Goal: Obtain resource: Download file/media

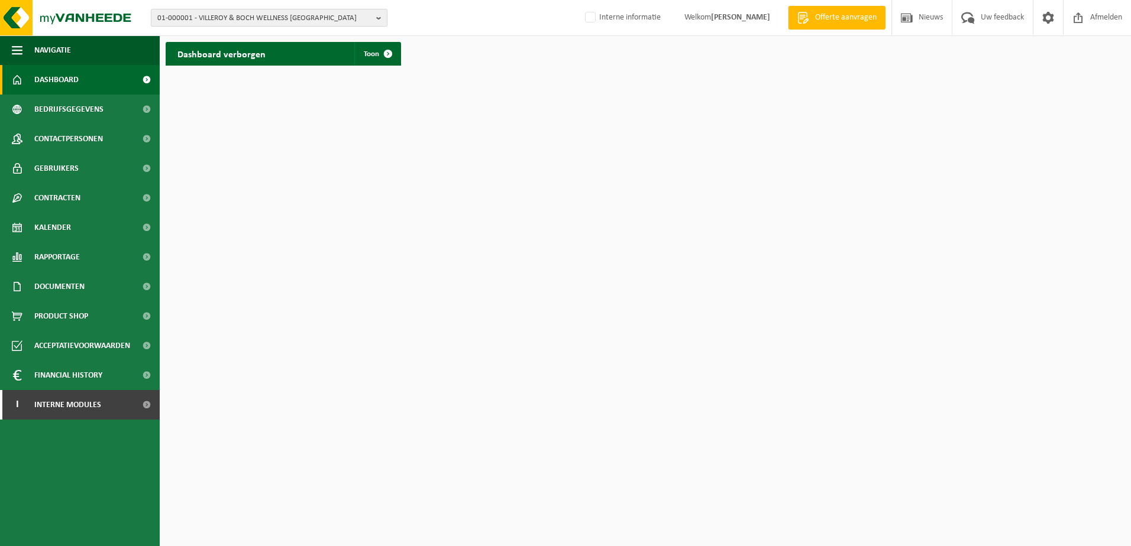
click at [246, 15] on span "01-000001 - VILLEROY & BOCH WELLNESS NV" at bounding box center [264, 18] width 214 height 18
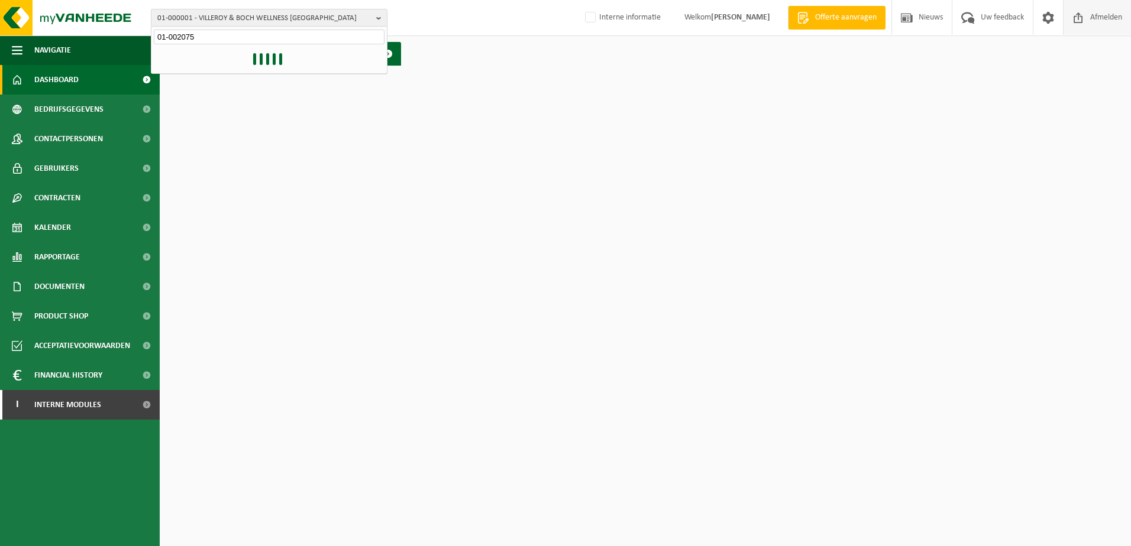
type input "01-002075"
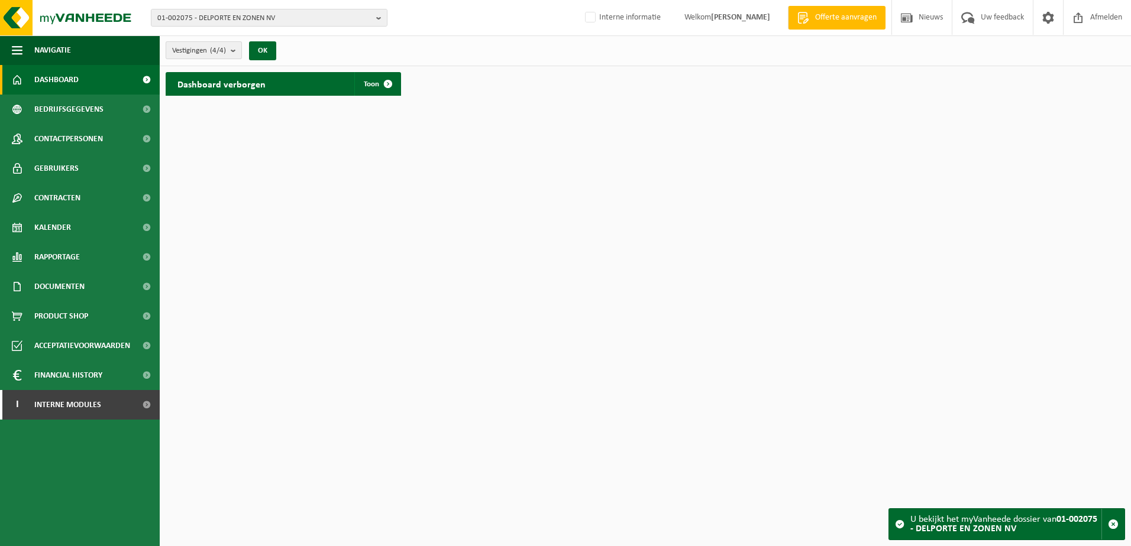
click at [234, 49] on b "submit" at bounding box center [236, 50] width 11 height 17
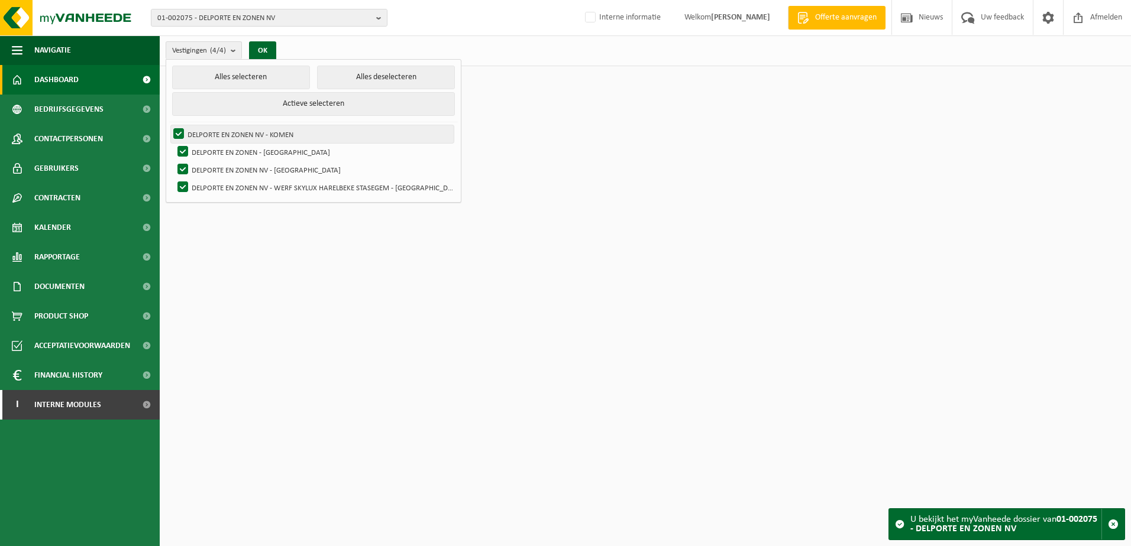
click at [217, 131] on label "DELPORTE EN ZONEN NV - KOMEN" at bounding box center [312, 134] width 283 height 18
click at [169, 125] on input "DELPORTE EN ZONEN NV - KOMEN" at bounding box center [169, 125] width 1 height 1
click at [184, 131] on label "DELPORTE EN ZONEN NV - KOMEN" at bounding box center [312, 134] width 283 height 18
click at [169, 125] on input "DELPORTE EN ZONEN NV - KOMEN" at bounding box center [169, 125] width 1 height 1
checkbox input "true"
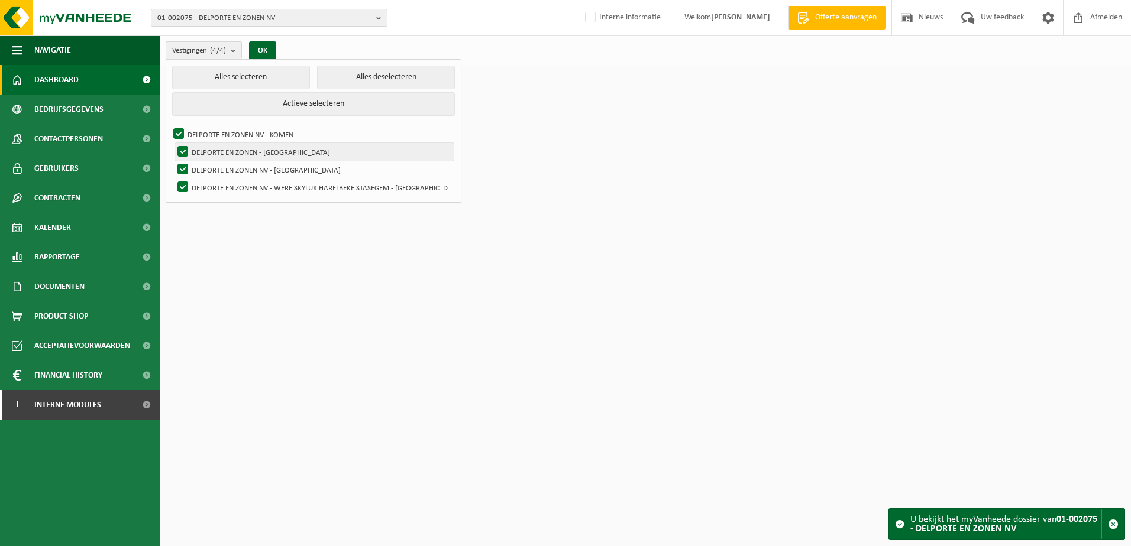
click at [185, 151] on label "DELPORTE EN ZONEN - [GEOGRAPHIC_DATA]" at bounding box center [314, 152] width 279 height 18
click at [173, 143] on input "DELPORTE EN ZONEN - [GEOGRAPHIC_DATA]" at bounding box center [173, 143] width 1 height 1
checkbox input "false"
click at [182, 167] on label "DELPORTE EN ZONEN NV - [GEOGRAPHIC_DATA]" at bounding box center [314, 170] width 279 height 18
click at [173, 161] on input "DELPORTE EN ZONEN NV - [GEOGRAPHIC_DATA]" at bounding box center [173, 160] width 1 height 1
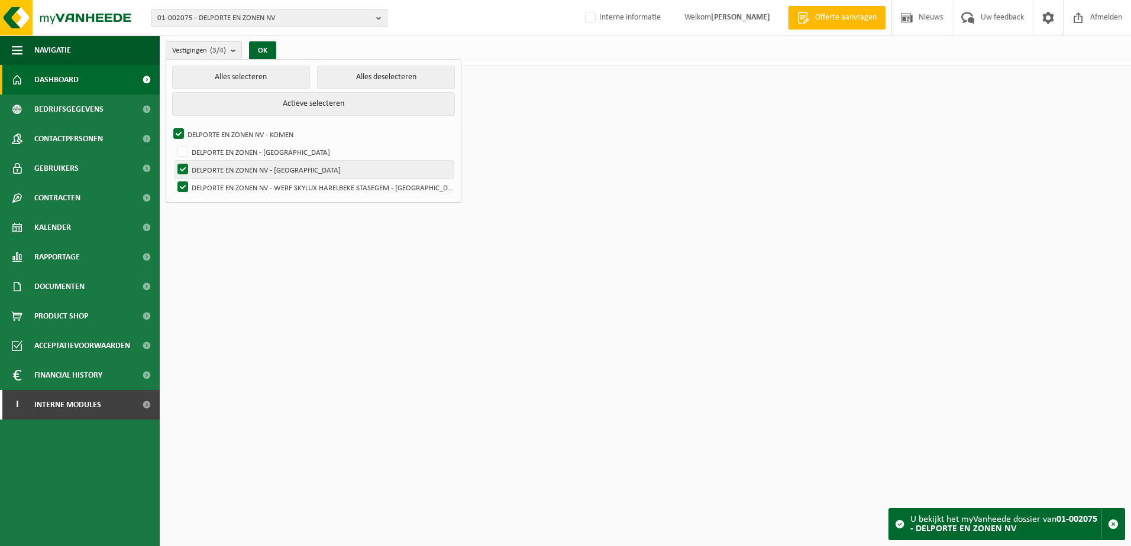
checkbox input "false"
click at [182, 191] on label "DELPORTE EN ZONEN NV - WERF SKYLUX HARELBEKE STASEGEM - [GEOGRAPHIC_DATA]" at bounding box center [314, 188] width 279 height 18
click at [173, 179] on input "DELPORTE EN ZONEN NV - WERF SKYLUX HARELBEKE STASEGEM - [GEOGRAPHIC_DATA]" at bounding box center [173, 178] width 1 height 1
checkbox input "false"
click at [255, 53] on button "OK" at bounding box center [262, 50] width 27 height 19
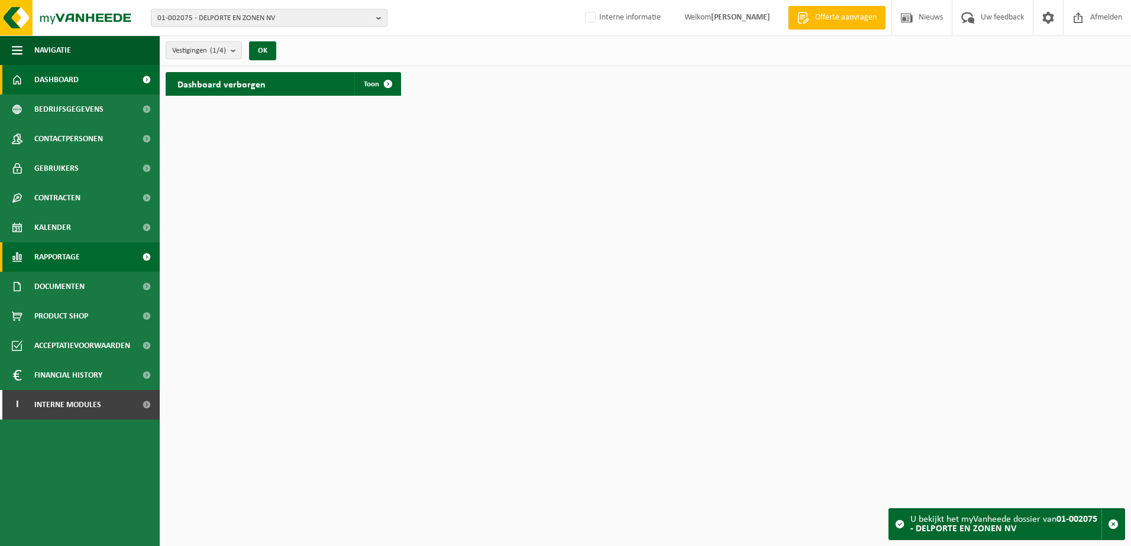
click at [27, 258] on link "Rapportage" at bounding box center [80, 257] width 160 height 30
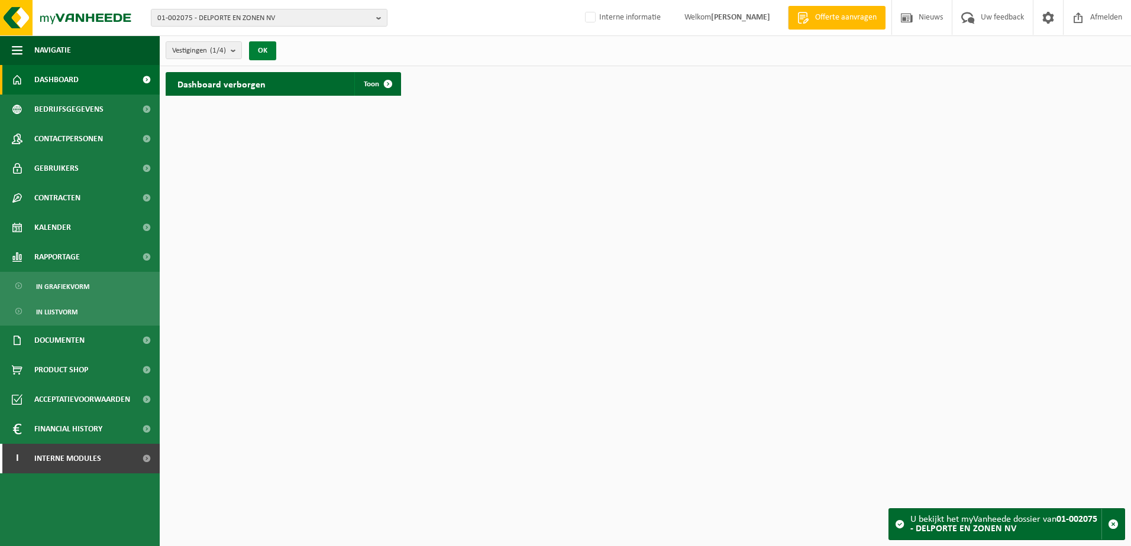
click at [260, 48] on button "OK" at bounding box center [262, 50] width 27 height 19
click at [389, 82] on span at bounding box center [388, 84] width 24 height 24
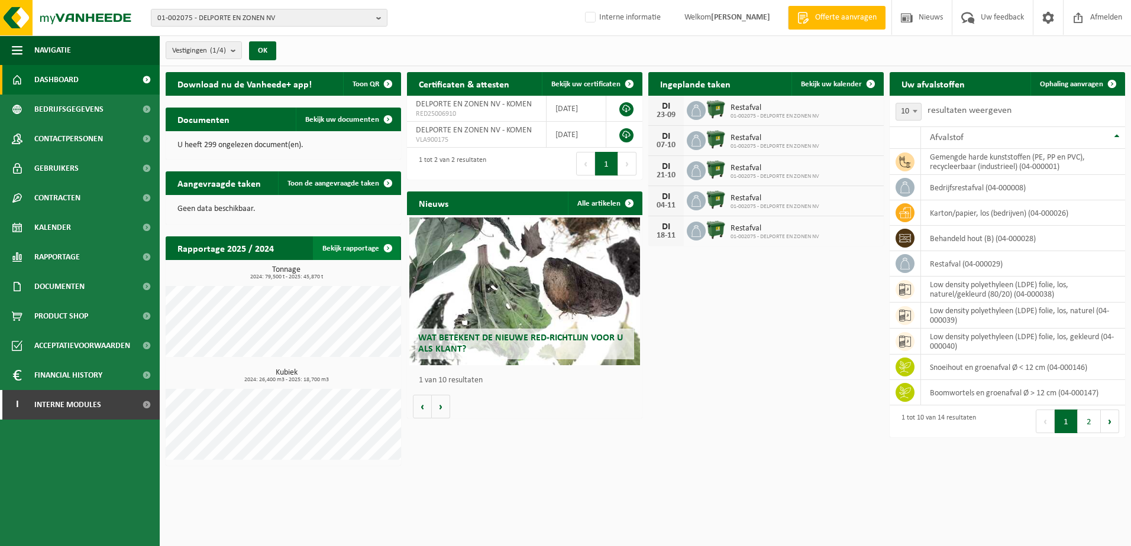
click at [359, 248] on link "Bekijk rapportage" at bounding box center [356, 249] width 87 height 24
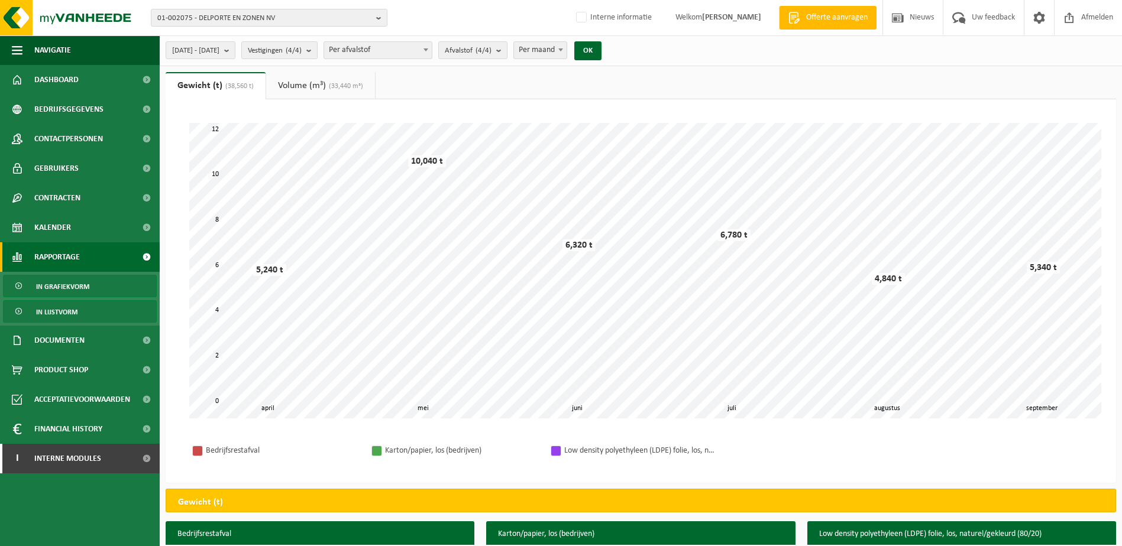
click at [59, 308] on span "In lijstvorm" at bounding box center [56, 312] width 41 height 22
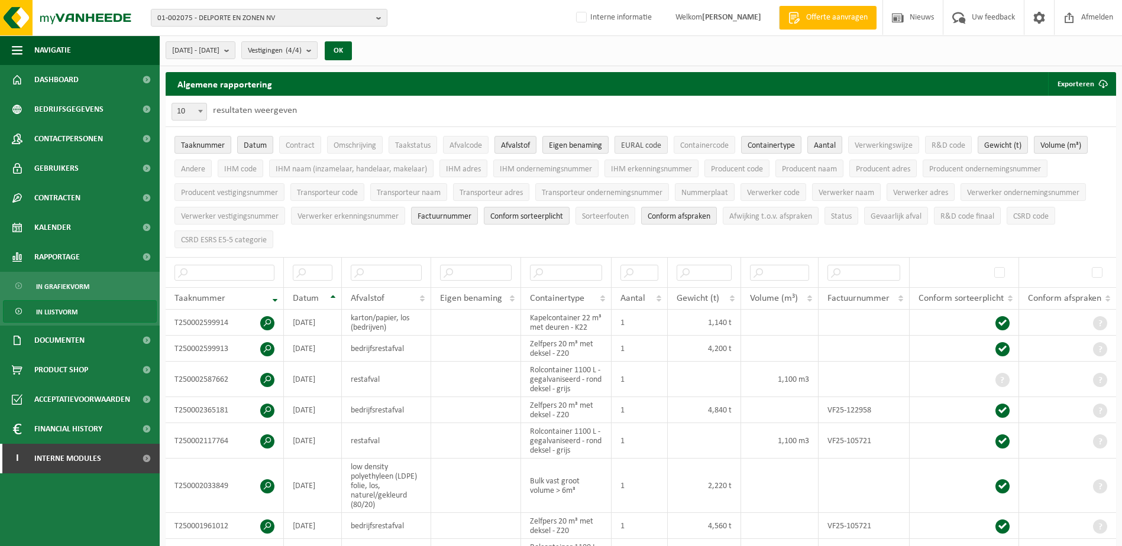
click at [641, 146] on span "EURAL code" at bounding box center [641, 145] width 40 height 9
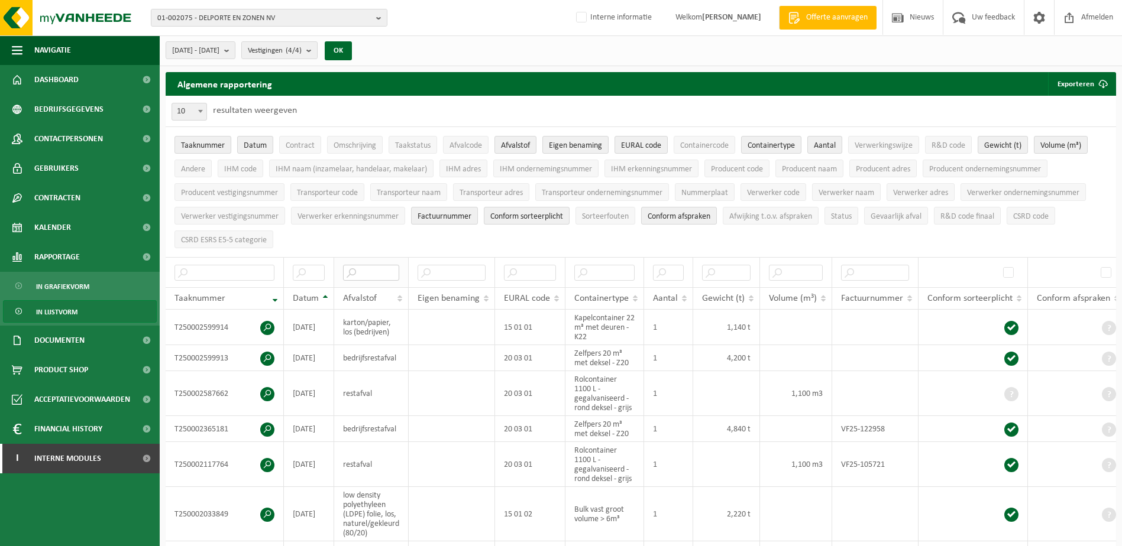
click at [362, 270] on input "text" at bounding box center [371, 273] width 56 height 16
click at [514, 271] on input "text" at bounding box center [530, 273] width 52 height 16
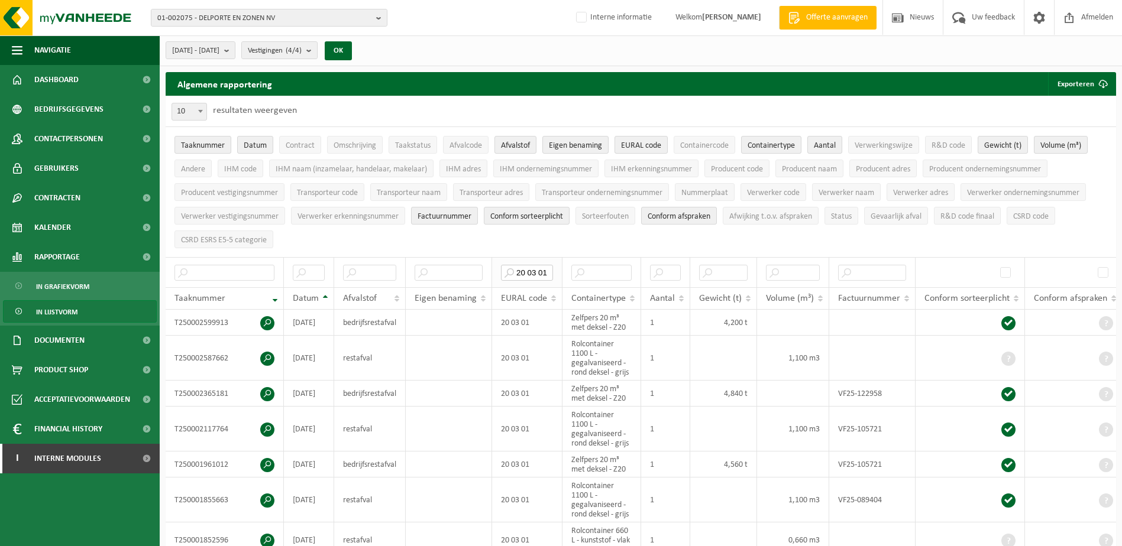
type input "20 03 01"
click at [306, 147] on span "Contract" at bounding box center [300, 145] width 29 height 9
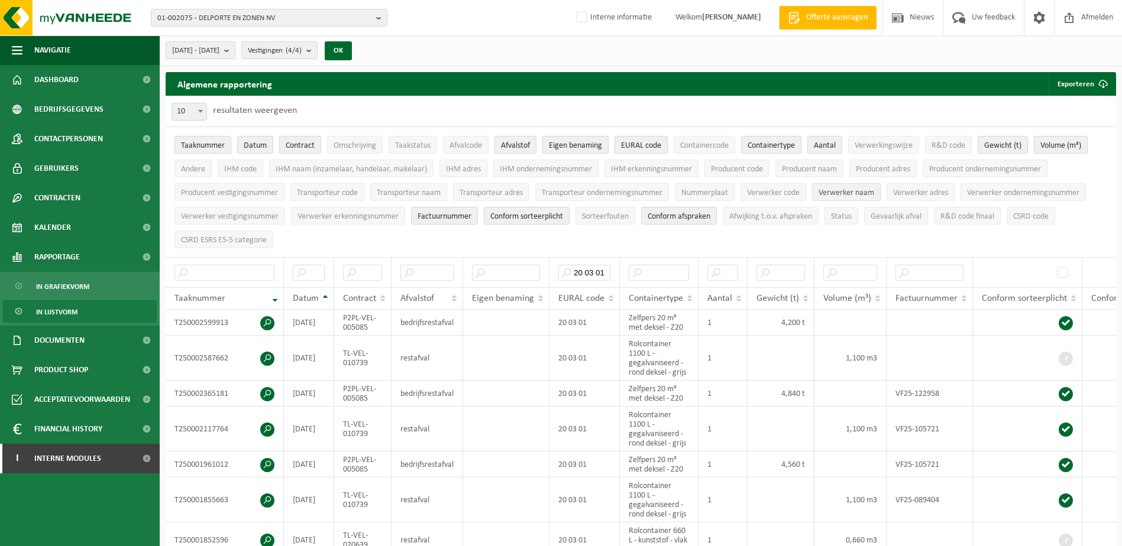
click at [834, 193] on span "Verwerker naam" at bounding box center [846, 193] width 56 height 9
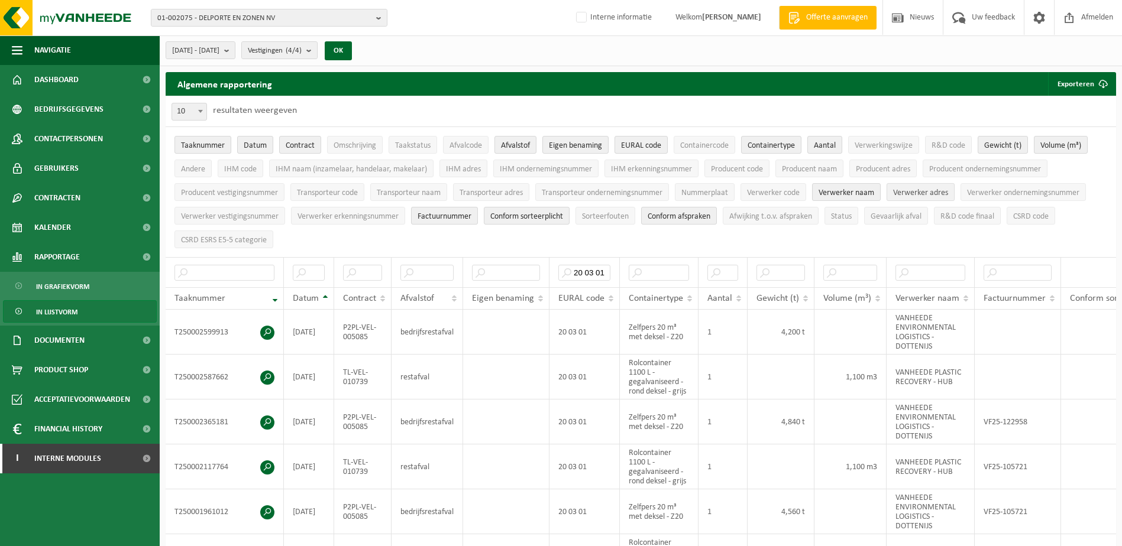
click at [946, 193] on span "Verwerker adres" at bounding box center [920, 193] width 55 height 9
click at [206, 145] on span "Taaknummer" at bounding box center [203, 145] width 44 height 9
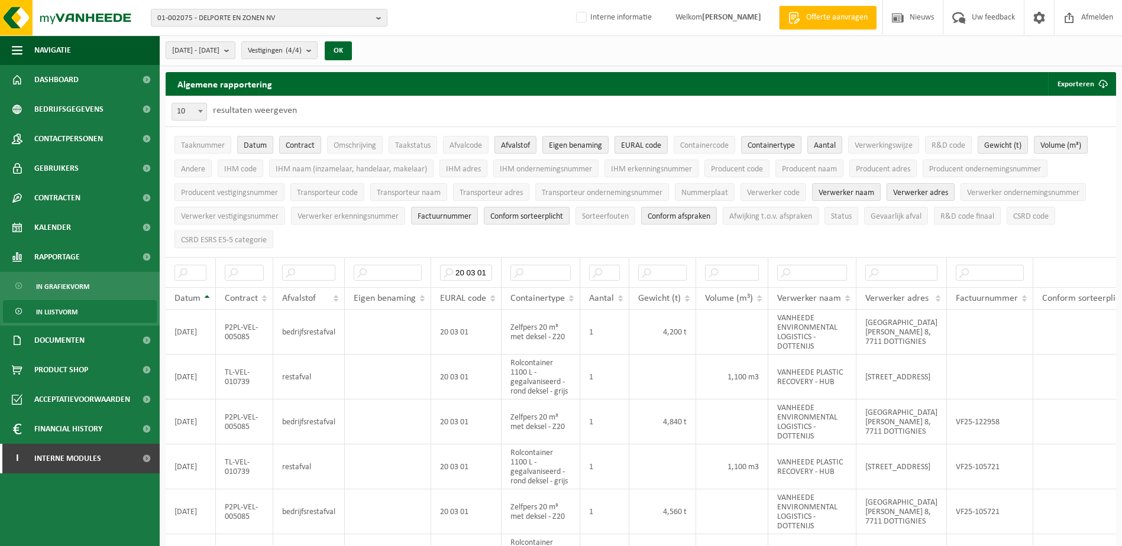
click at [258, 143] on span "Datum" at bounding box center [255, 145] width 23 height 9
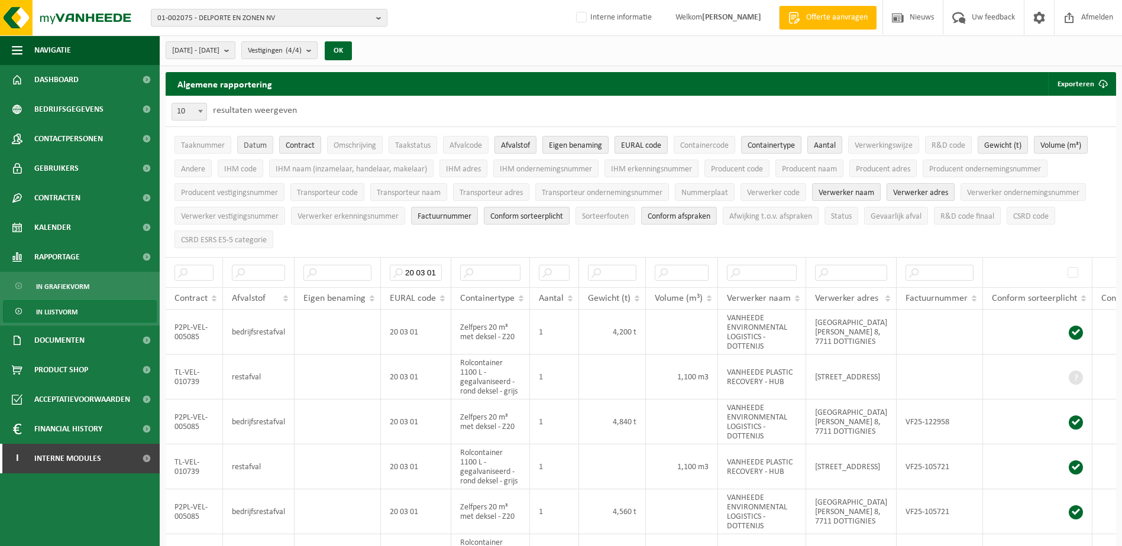
click at [255, 150] on span "Datum" at bounding box center [255, 145] width 23 height 9
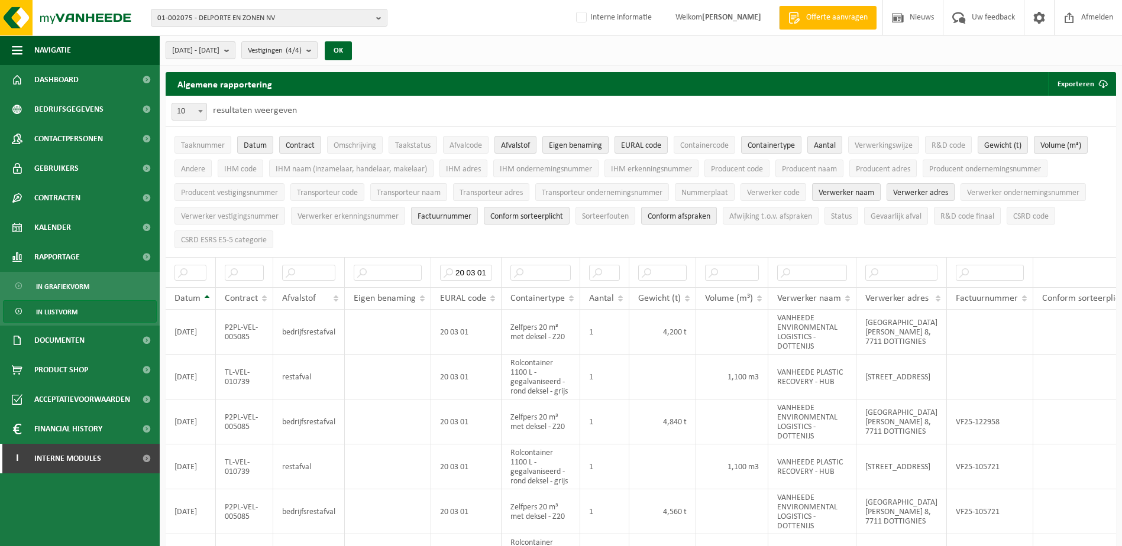
click at [235, 52] on b "submit" at bounding box center [229, 50] width 11 height 17
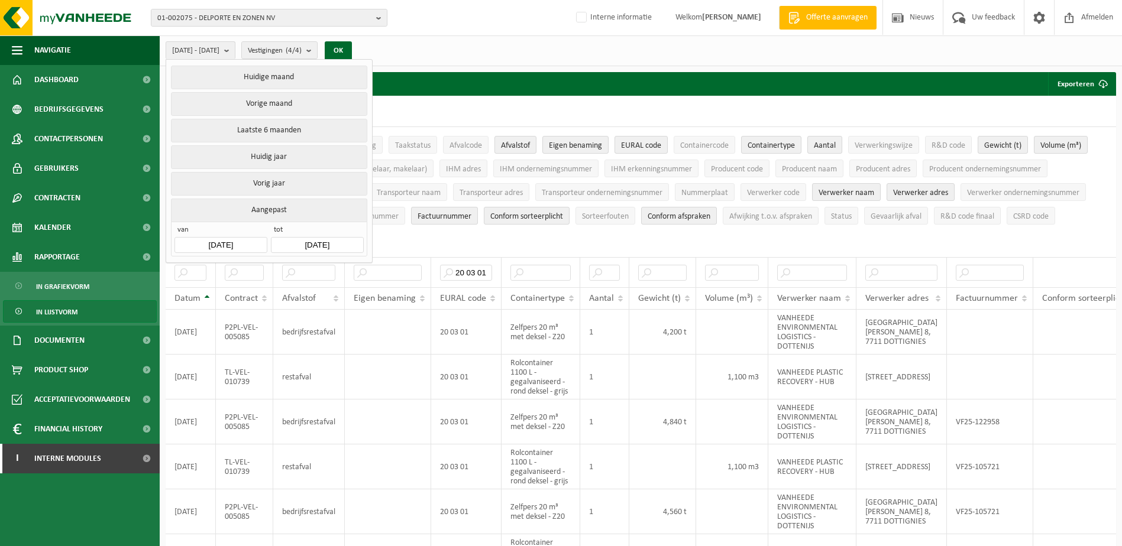
click at [284, 207] on button "Aangepast" at bounding box center [269, 210] width 196 height 23
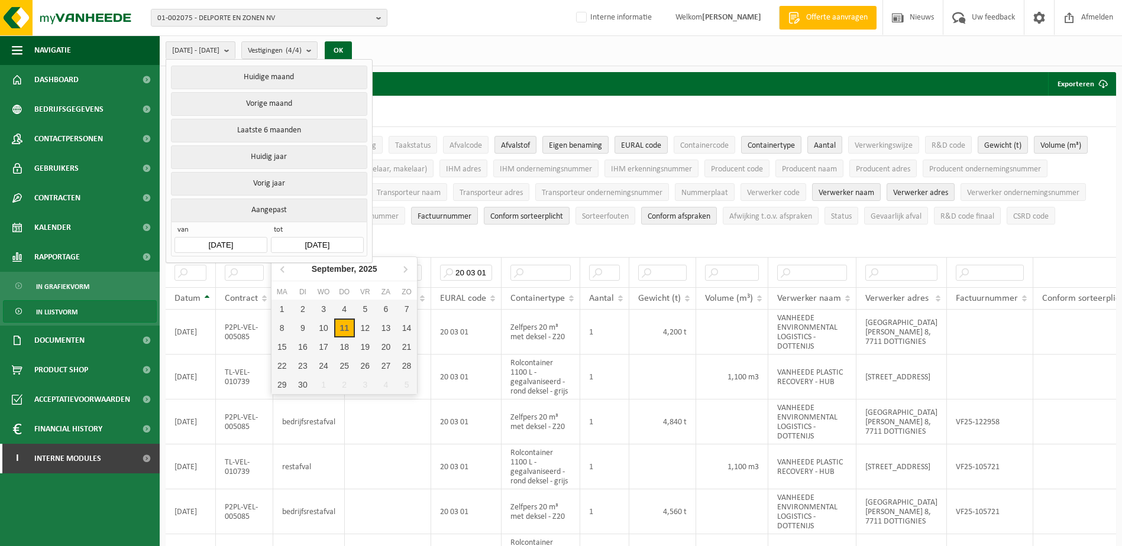
drag, startPoint x: 324, startPoint y: 242, endPoint x: 283, endPoint y: 242, distance: 41.4
click at [283, 242] on input "2025-09-11" at bounding box center [317, 245] width 92 height 16
click at [284, 270] on icon at bounding box center [283, 269] width 19 height 19
click at [283, 267] on icon at bounding box center [283, 269] width 19 height 19
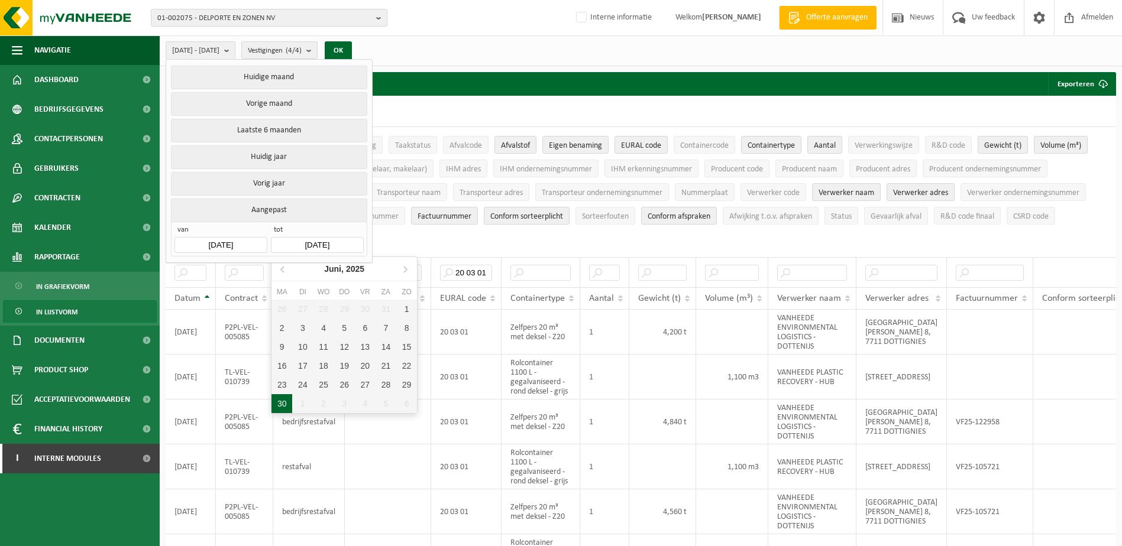
click at [284, 404] on div "30" at bounding box center [281, 403] width 21 height 19
type input "[DATE]"
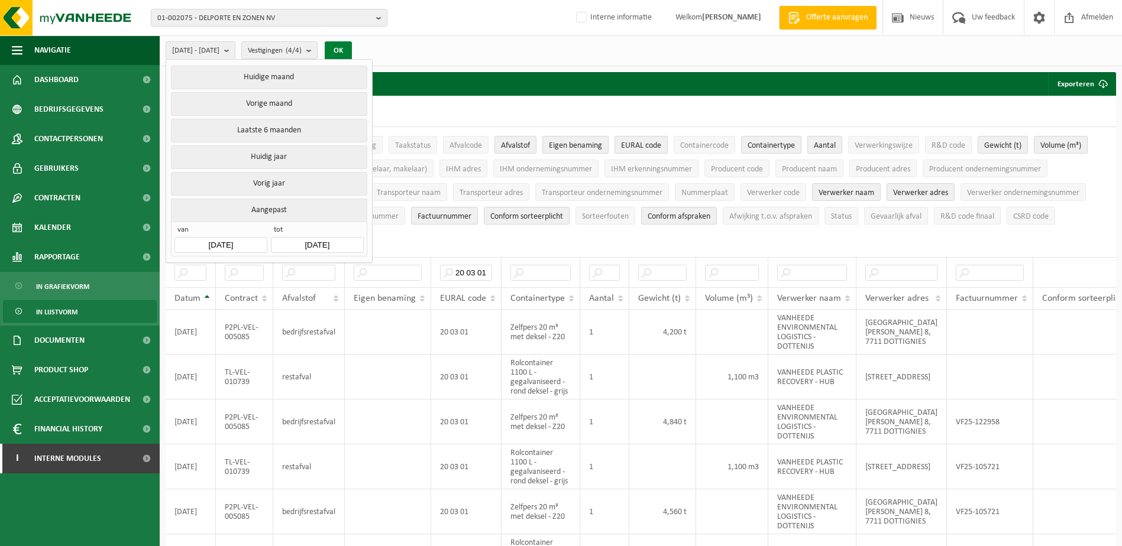
click at [352, 48] on button "OK" at bounding box center [338, 50] width 27 height 19
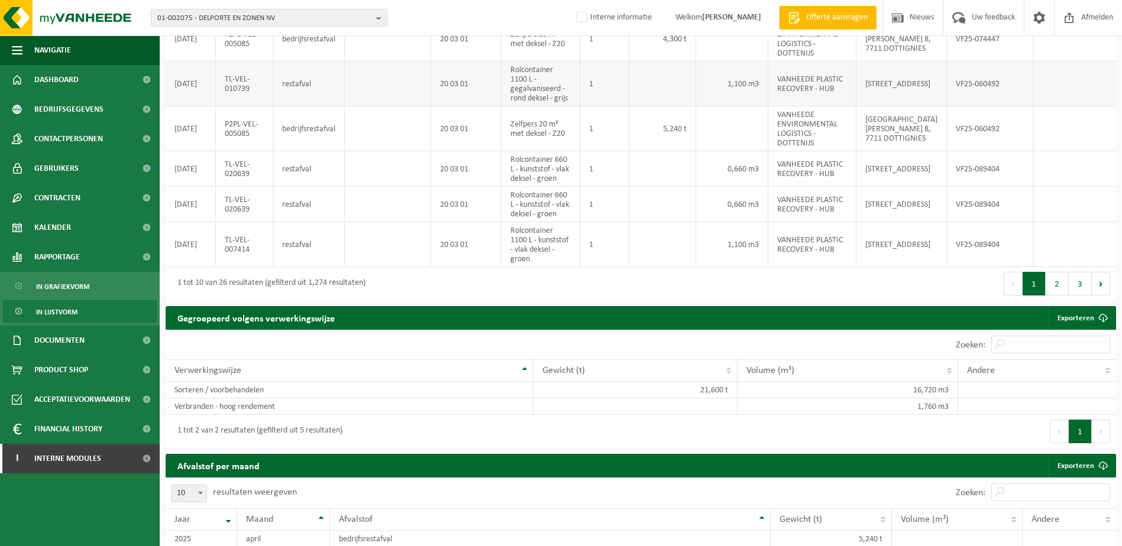
scroll to position [414, 0]
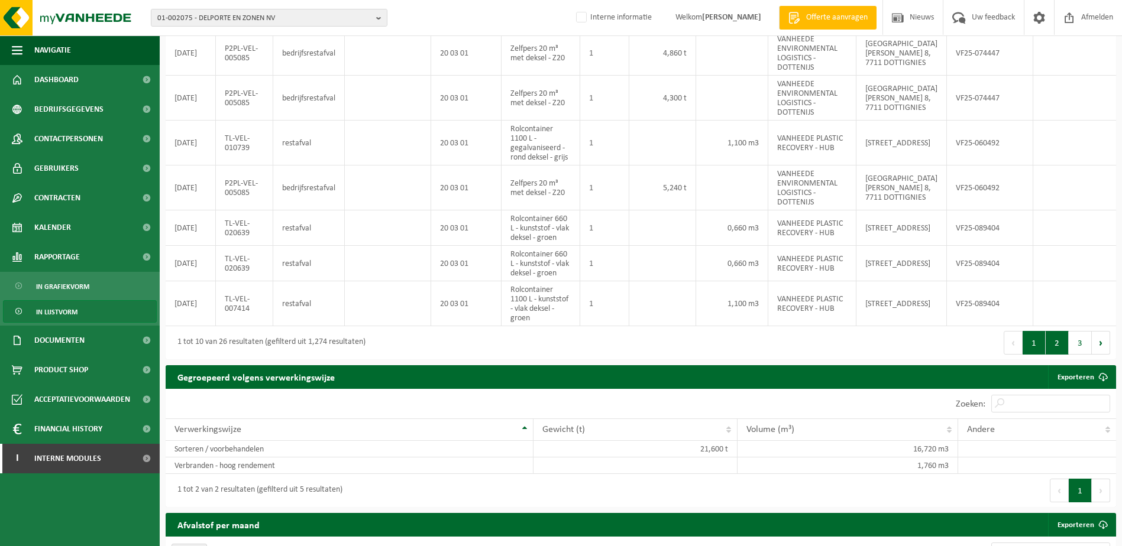
click at [1061, 349] on button "2" at bounding box center [1056, 343] width 23 height 24
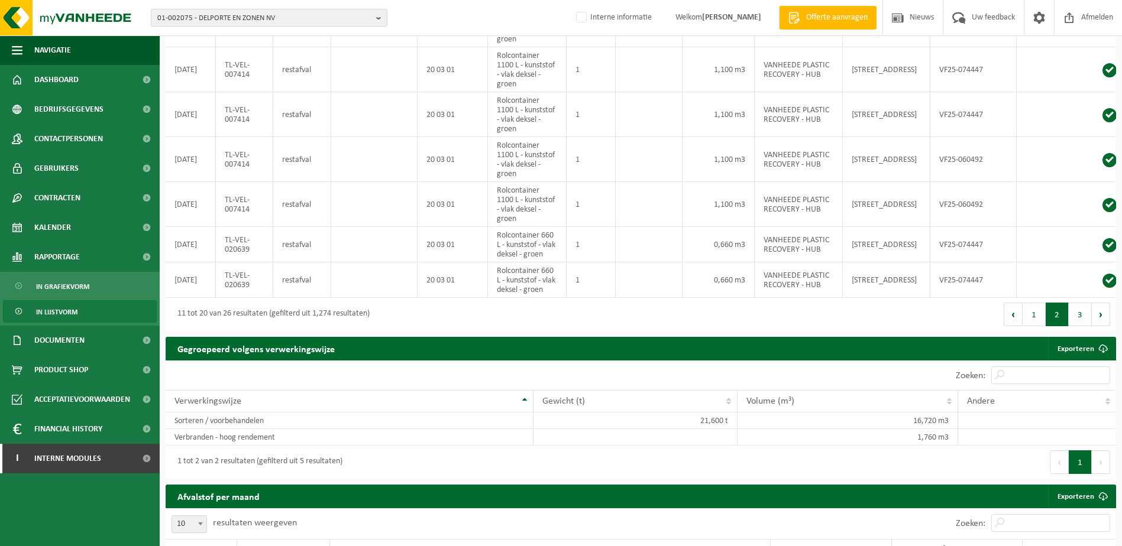
scroll to position [400, 0]
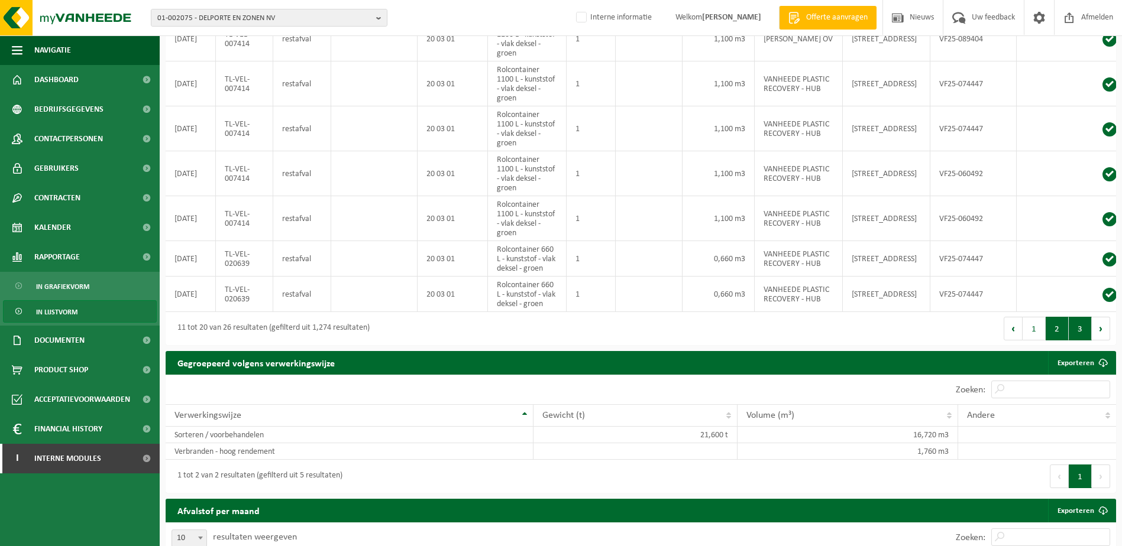
click at [1080, 339] on button "3" at bounding box center [1080, 329] width 23 height 24
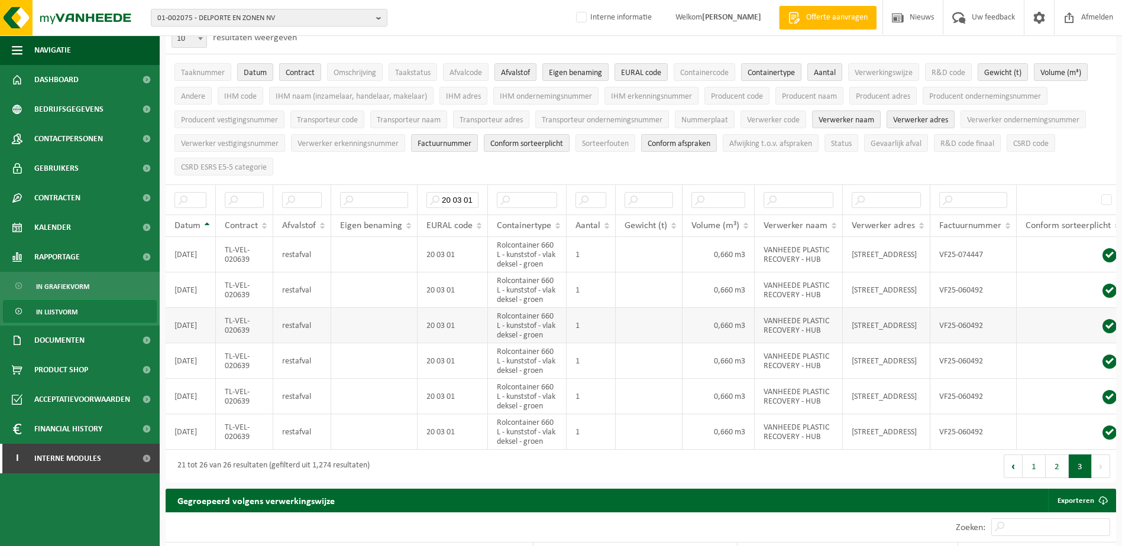
scroll to position [0, 0]
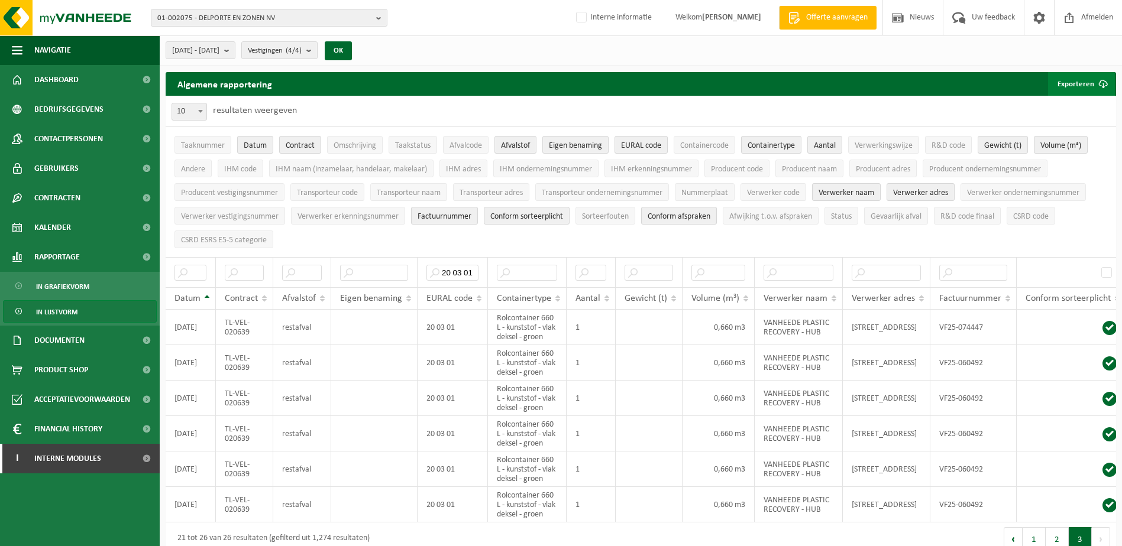
click at [1080, 83] on button "Exporteren" at bounding box center [1081, 84] width 67 height 24
click at [1044, 109] on link "Enkel mijn selectie" at bounding box center [1060, 108] width 107 height 24
click at [317, 50] on b "submit" at bounding box center [311, 50] width 11 height 17
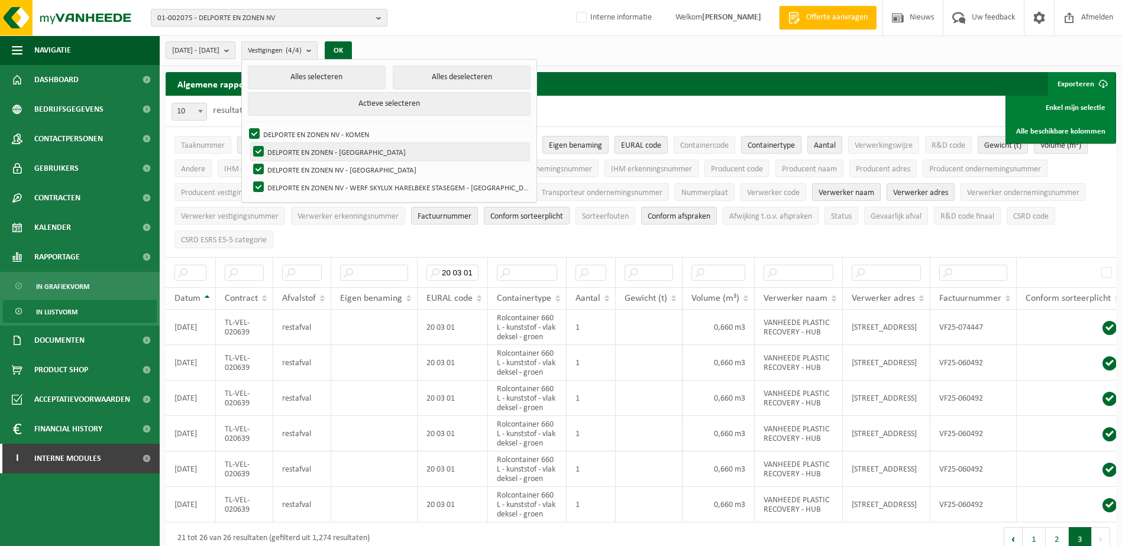
click at [290, 151] on label "DELPORTE EN ZONEN - WERVIK" at bounding box center [390, 152] width 279 height 18
click at [249, 143] on input "DELPORTE EN ZONEN - WERVIK" at bounding box center [248, 143] width 1 height 1
checkbox input "false"
click at [288, 168] on label "DELPORTE EN ZONEN NV - WERVIK" at bounding box center [390, 170] width 279 height 18
click at [249, 161] on input "DELPORTE EN ZONEN NV - WERVIK" at bounding box center [248, 160] width 1 height 1
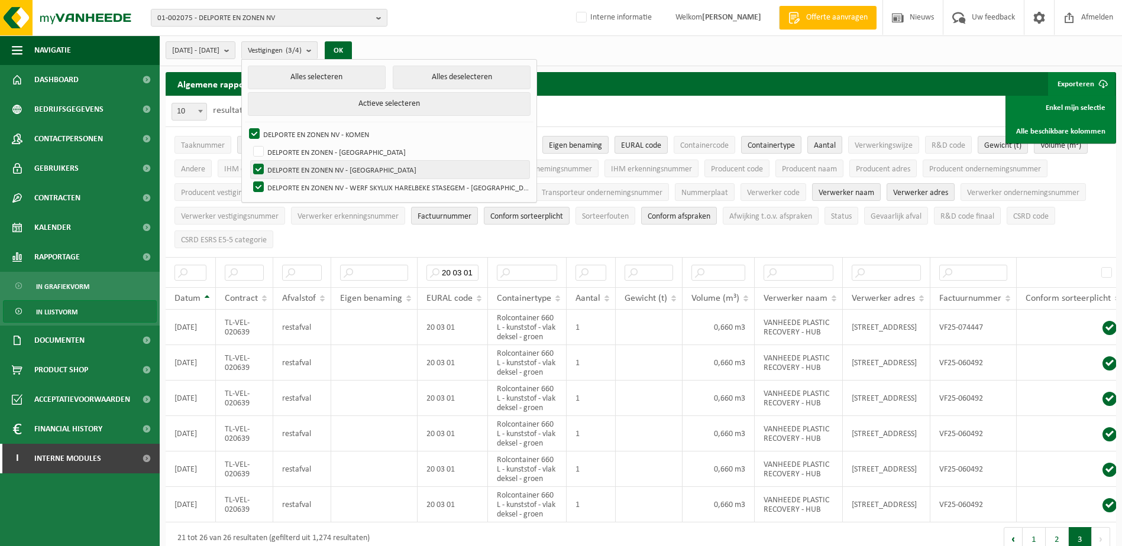
checkbox input "false"
click at [289, 184] on label "DELPORTE EN ZONEN NV - WERF SKYLUX HARELBEKE STASEGEM - HARELBEKE" at bounding box center [390, 188] width 279 height 18
click at [249, 179] on input "DELPORTE EN ZONEN NV - WERF SKYLUX HARELBEKE STASEGEM - HARELBEKE" at bounding box center [248, 178] width 1 height 1
checkbox input "false"
click at [352, 51] on button "OK" at bounding box center [338, 50] width 27 height 19
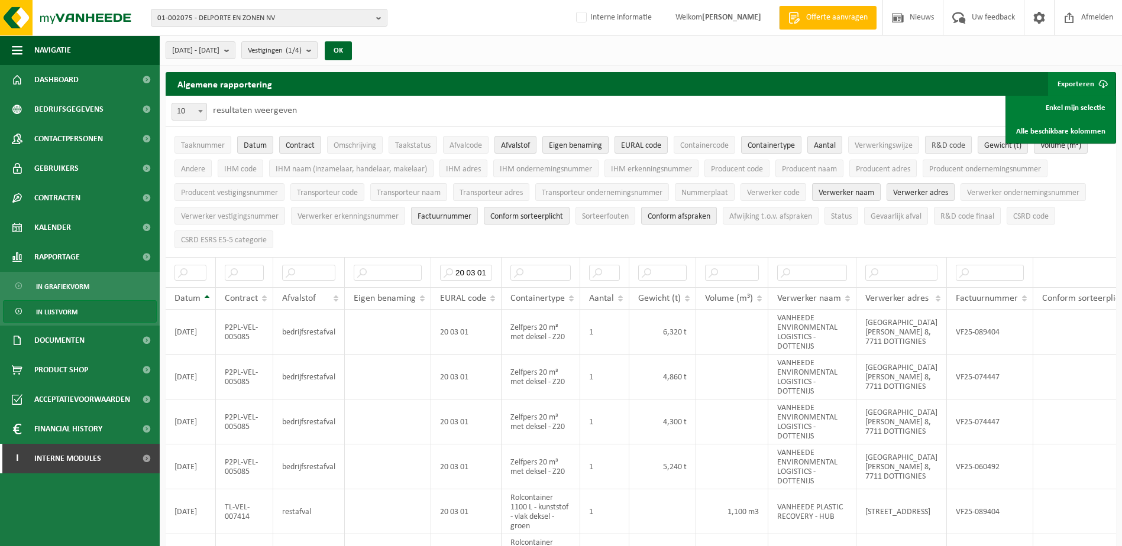
click at [960, 146] on span "R&D code" at bounding box center [948, 145] width 34 height 9
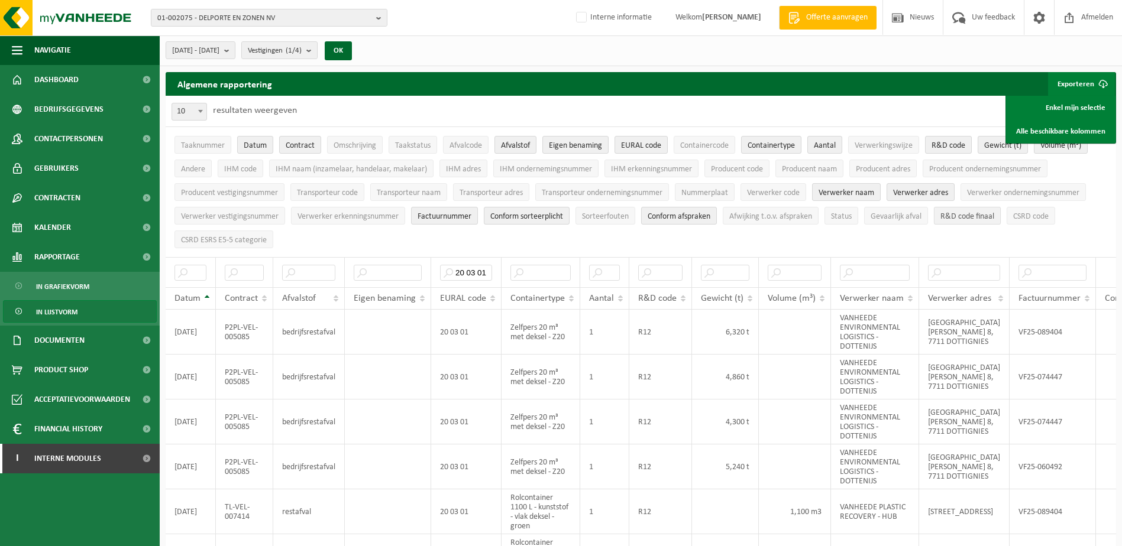
click at [970, 216] on span "R&D code finaal" at bounding box center [967, 216] width 54 height 9
click at [299, 170] on span "IHM naam (inzamelaar, handelaar, makelaar)" at bounding box center [351, 169] width 151 height 9
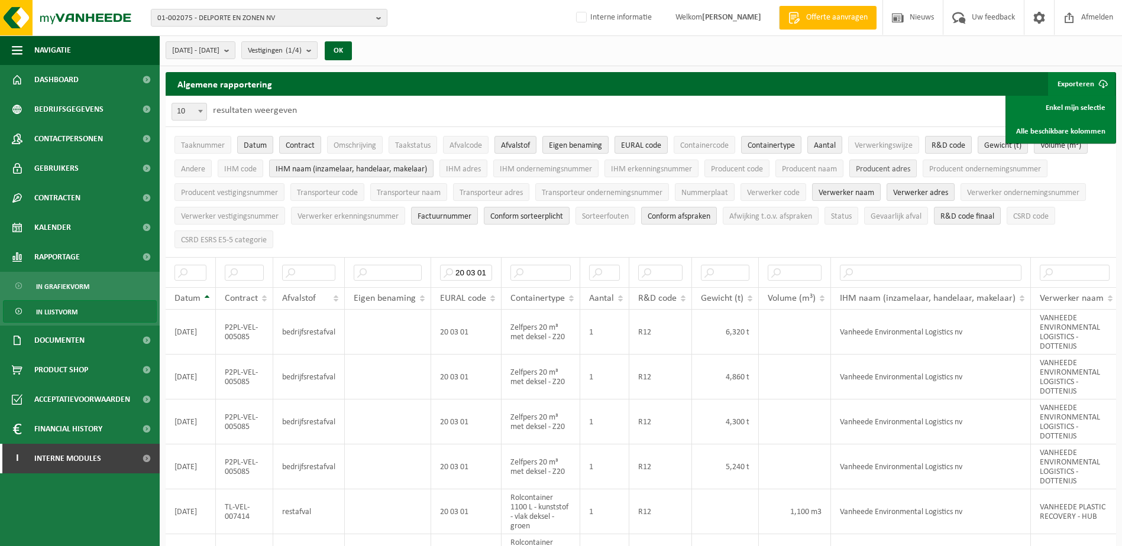
click at [883, 172] on span "Producent adres" at bounding box center [883, 169] width 54 height 9
click at [1090, 83] on button "Exporteren" at bounding box center [1081, 84] width 67 height 24
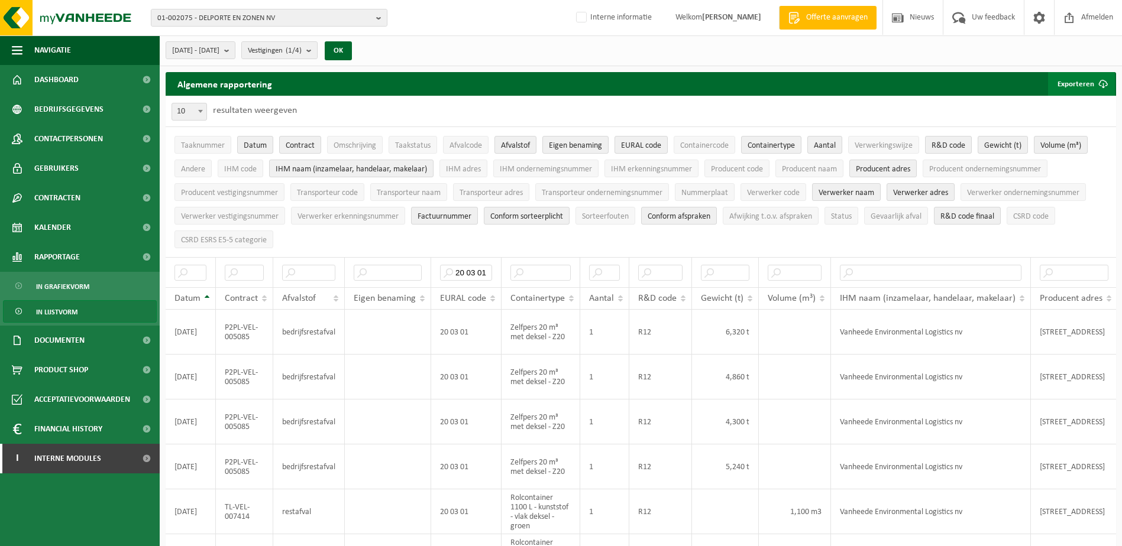
click at [1076, 82] on button "Exporteren" at bounding box center [1081, 84] width 67 height 24
click at [1067, 103] on link "Enkel mijn selectie" at bounding box center [1060, 108] width 107 height 24
click at [378, 21] on b "button" at bounding box center [381, 17] width 11 height 17
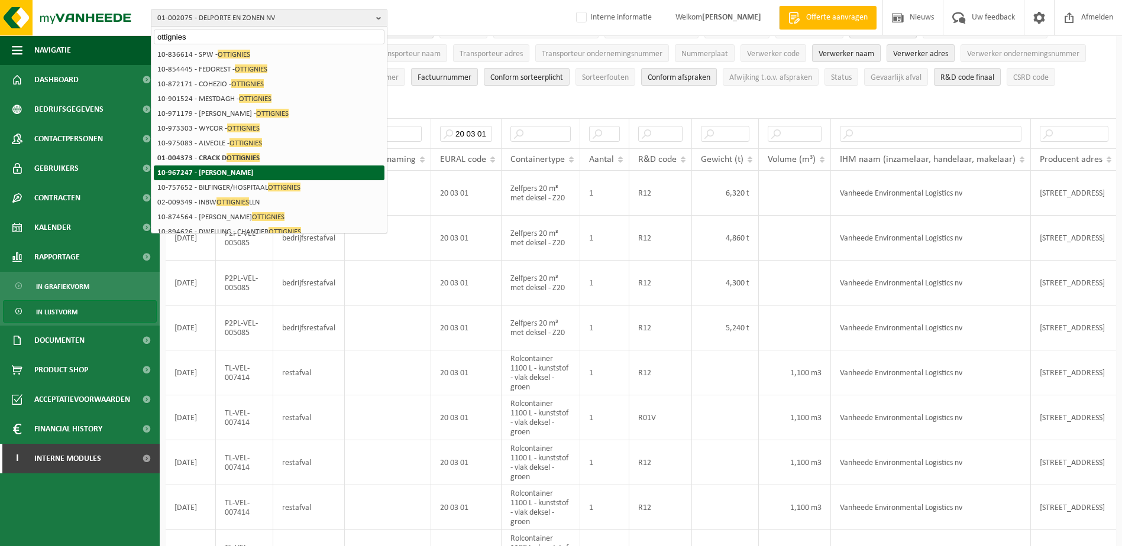
scroll to position [118, 0]
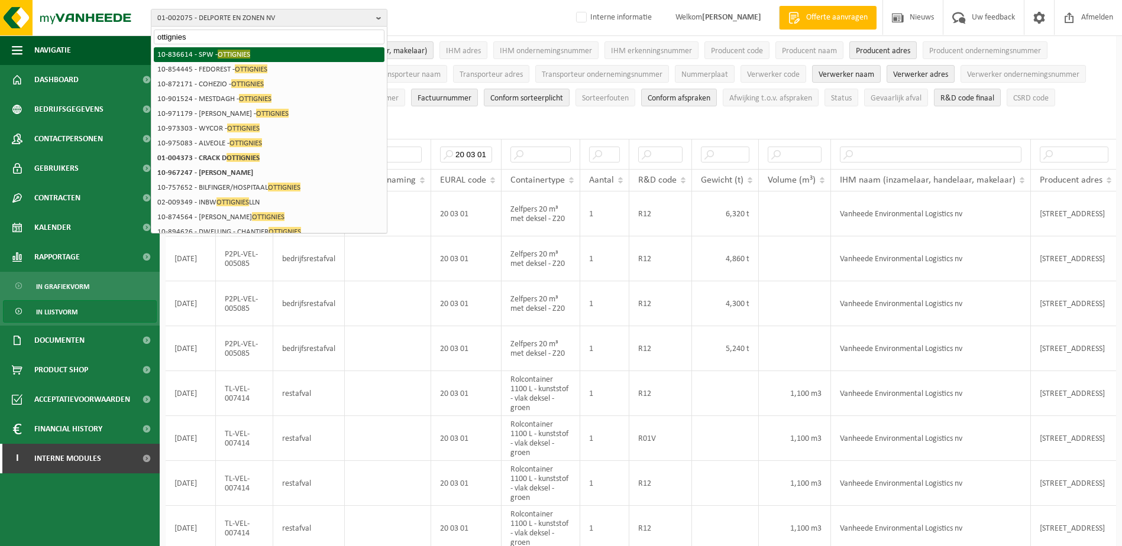
type input "ottignies"
click at [198, 51] on li "10-836614 - SPW - OTTIGNIES" at bounding box center [269, 54] width 231 height 15
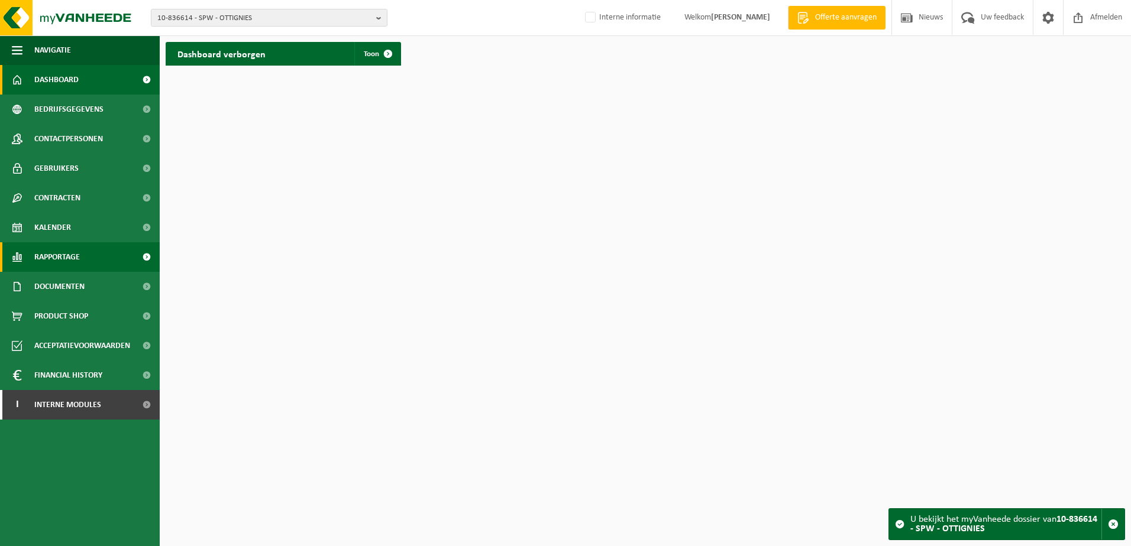
click at [64, 259] on span "Rapportage" at bounding box center [57, 257] width 46 height 30
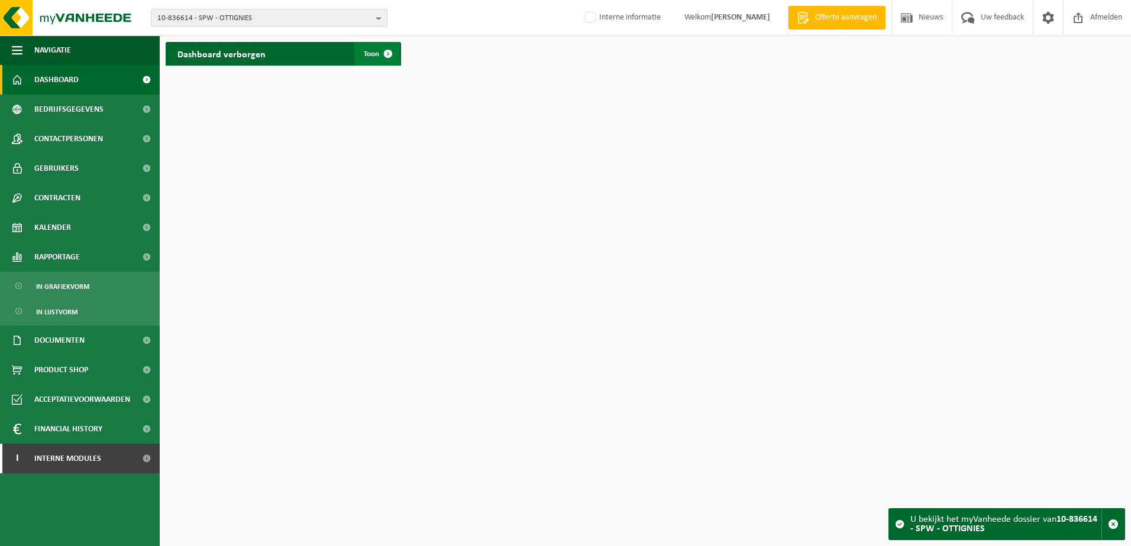
click at [388, 54] on span at bounding box center [388, 54] width 24 height 24
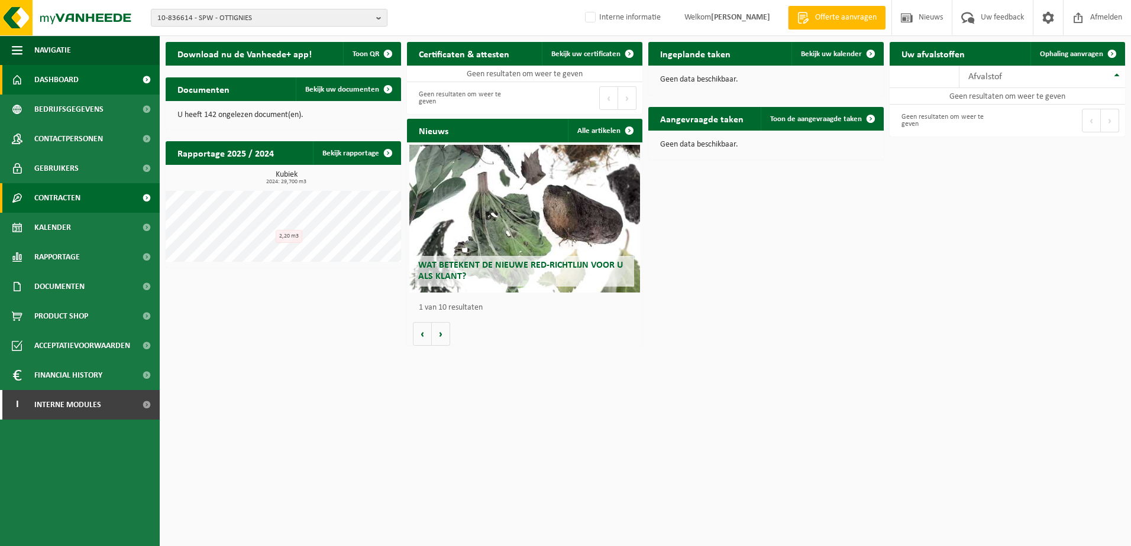
click at [53, 195] on span "Contracten" at bounding box center [57, 198] width 46 height 30
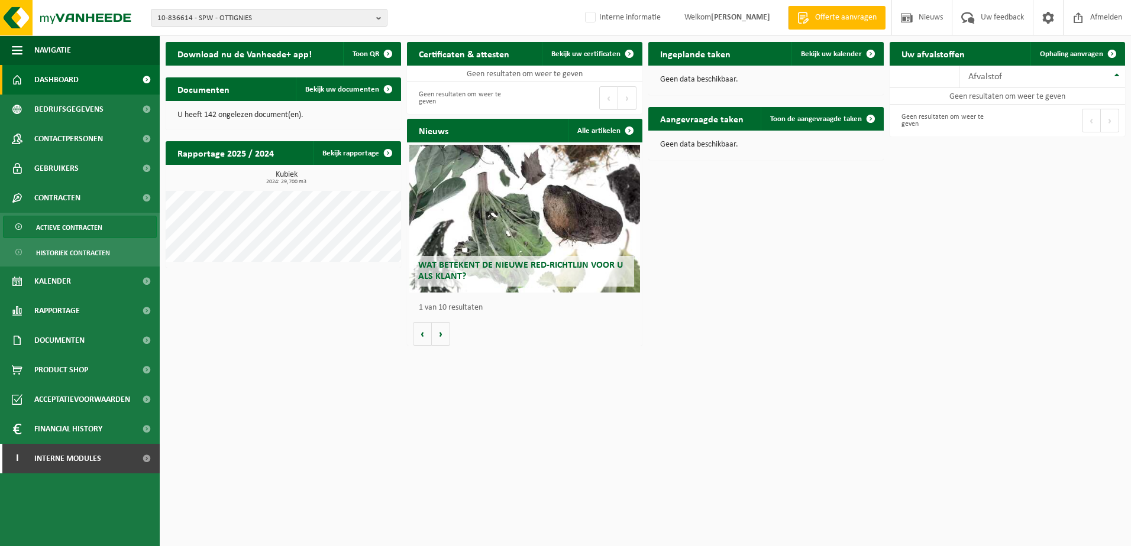
click at [73, 225] on span "Actieve contracten" at bounding box center [69, 227] width 66 height 22
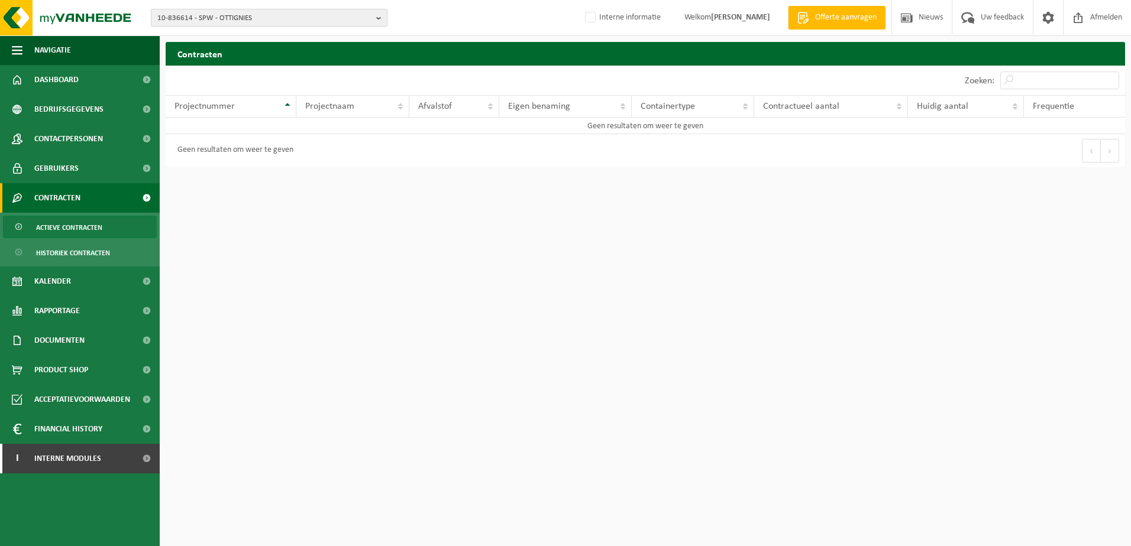
click at [264, 15] on span "10-836614 - SPW - OTTIGNIES" at bounding box center [264, 18] width 214 height 18
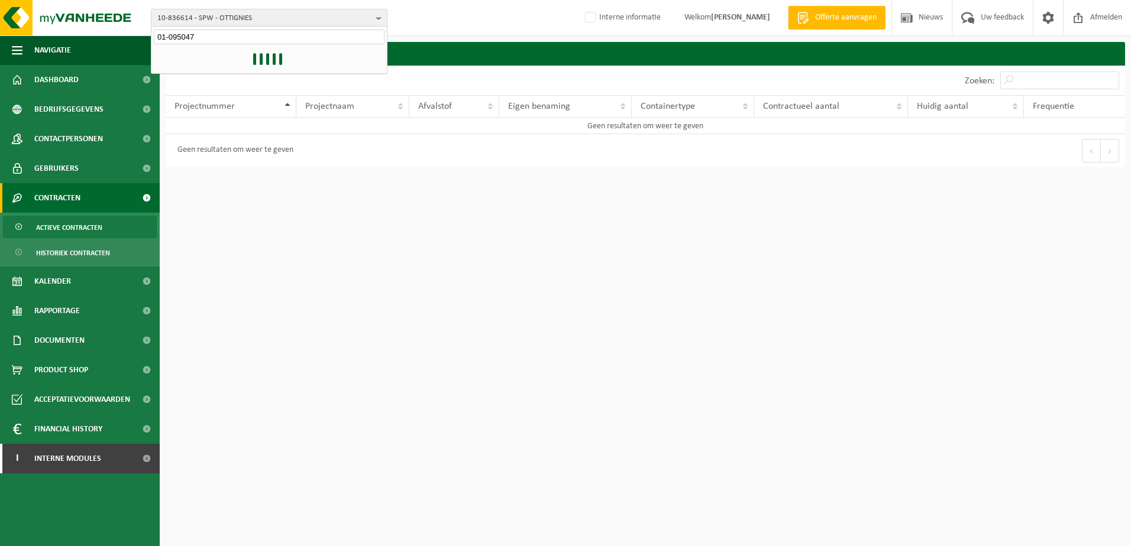
type input "01-095047"
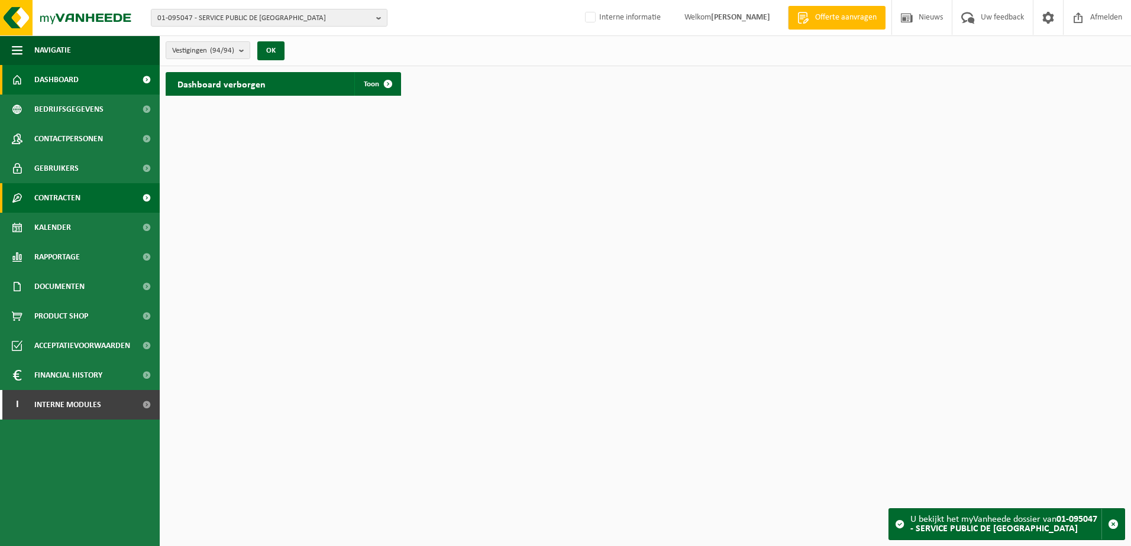
click at [40, 198] on span "Contracten" at bounding box center [57, 198] width 46 height 30
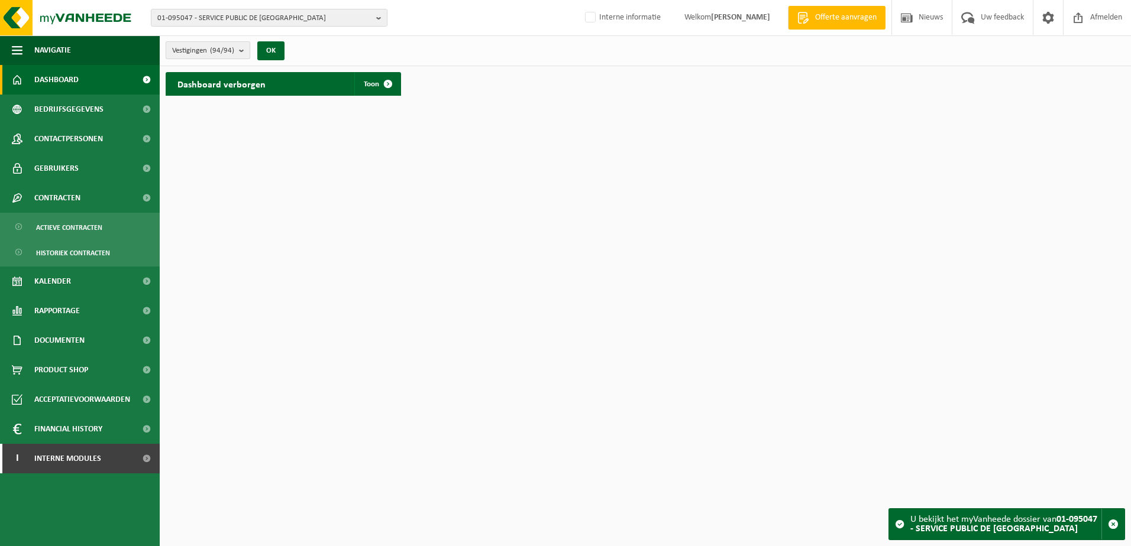
click at [244, 49] on b "submit" at bounding box center [244, 50] width 11 height 17
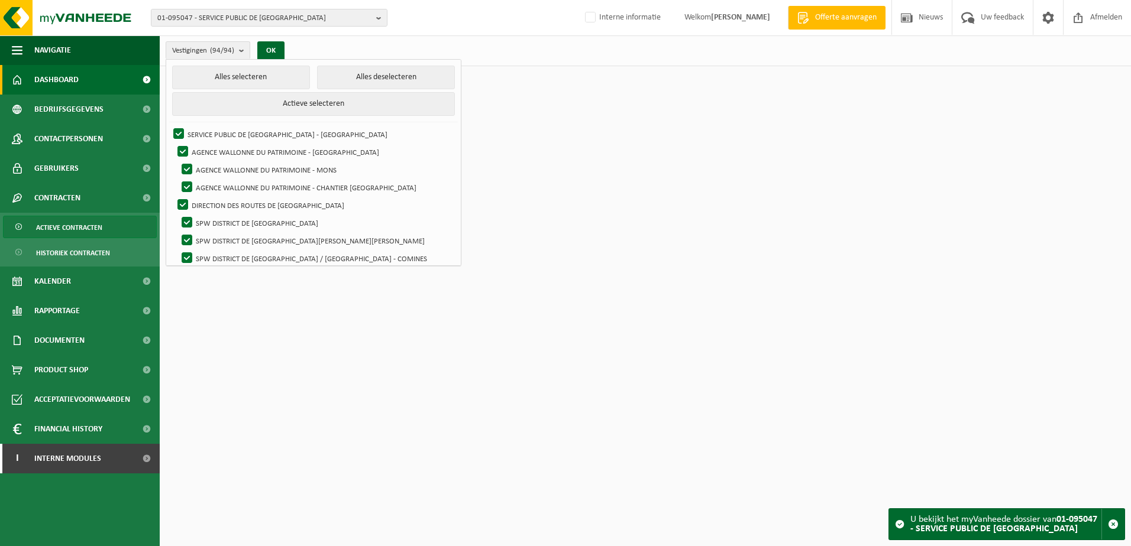
click at [59, 224] on span "Actieve contracten" at bounding box center [69, 227] width 66 height 22
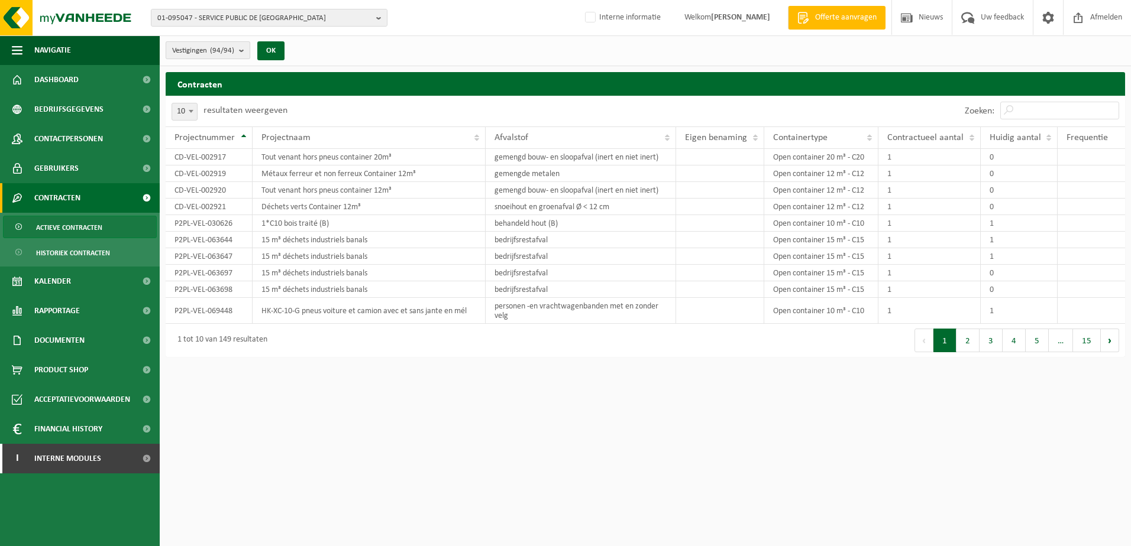
click at [244, 50] on b "submit" at bounding box center [244, 50] width 11 height 17
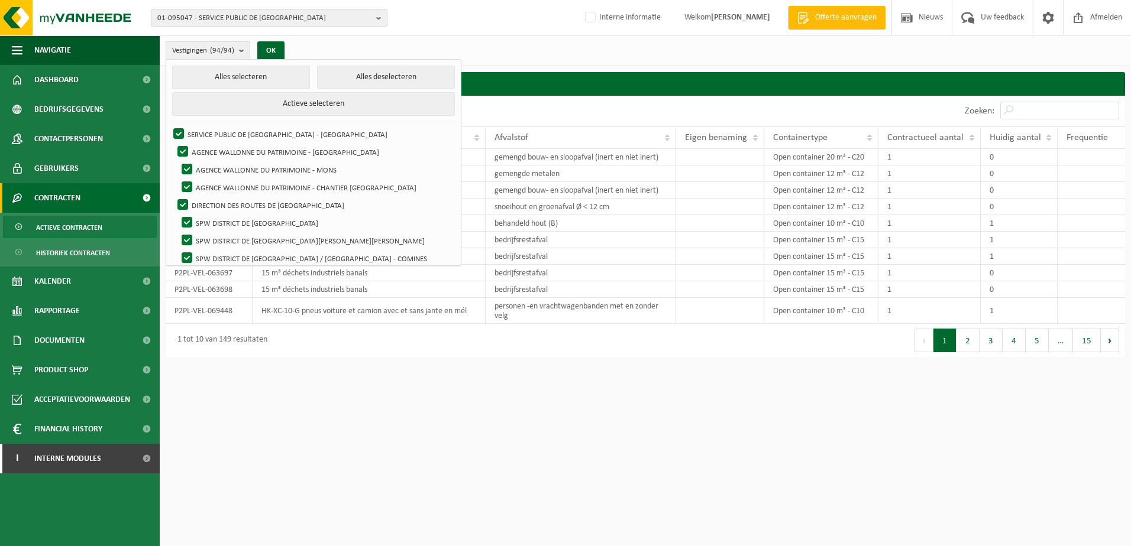
click at [500, 376] on html "01-095047 - SERVICE PUBLIC DE WALLONIE 01-095047 - SERVICE PUBLIC DE WALLONIE 1…" at bounding box center [565, 273] width 1131 height 546
click at [522, 51] on div "Vestigingen (94/94) Alles selecteren Alles deselecteren Actieve selecteren SERV…" at bounding box center [645, 50] width 971 height 31
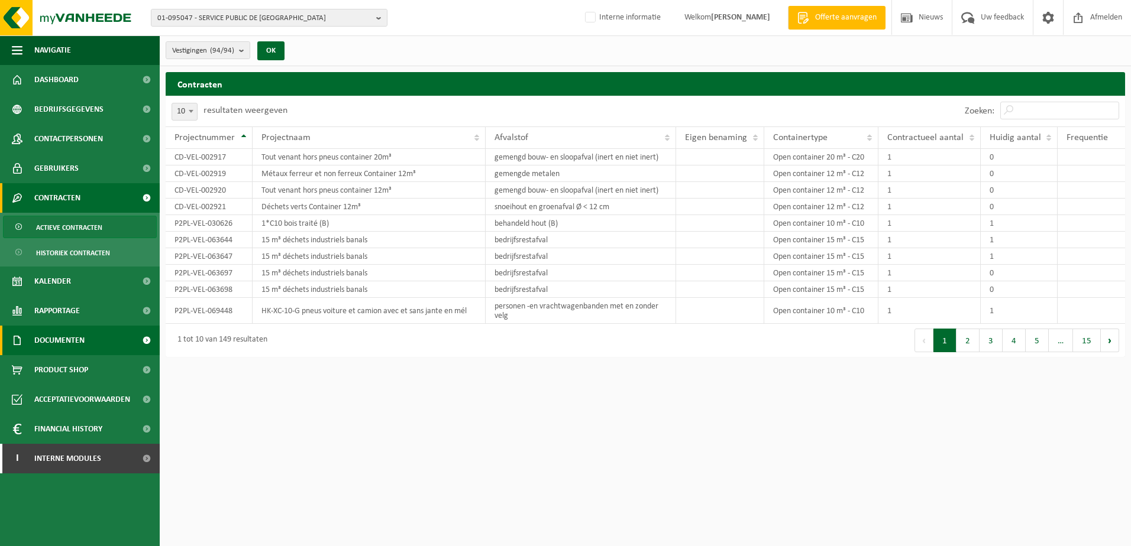
click at [52, 340] on span "Documenten" at bounding box center [59, 341] width 50 height 30
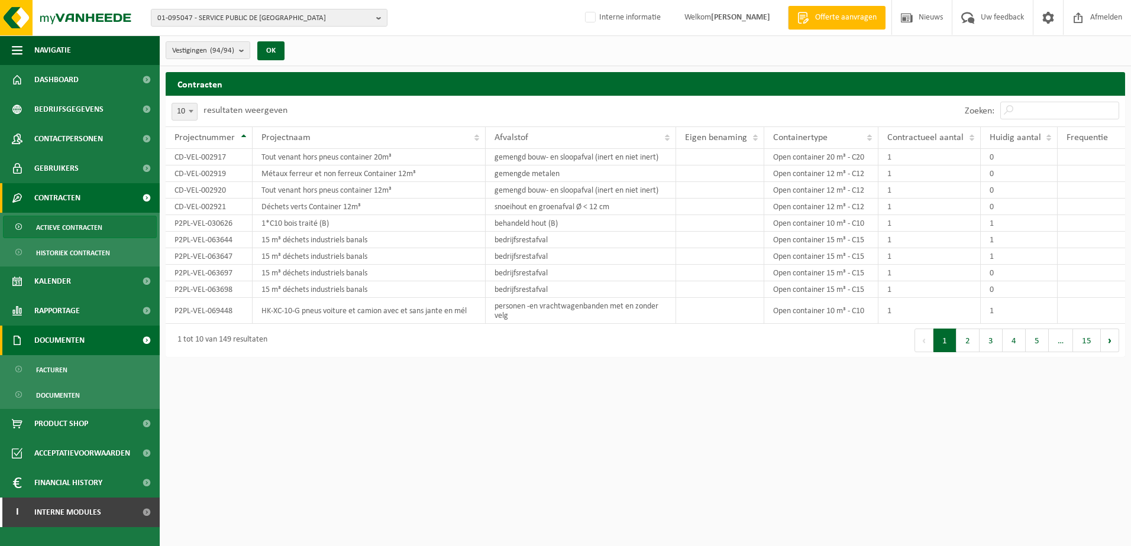
click at [55, 339] on span "Documenten" at bounding box center [59, 341] width 50 height 30
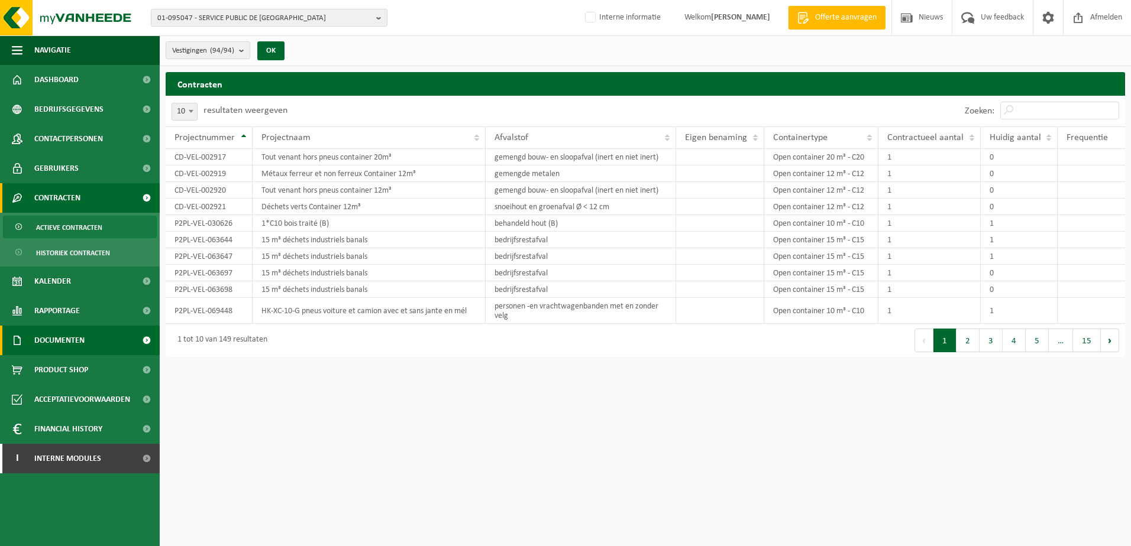
click at [51, 335] on span "Documenten" at bounding box center [59, 341] width 50 height 30
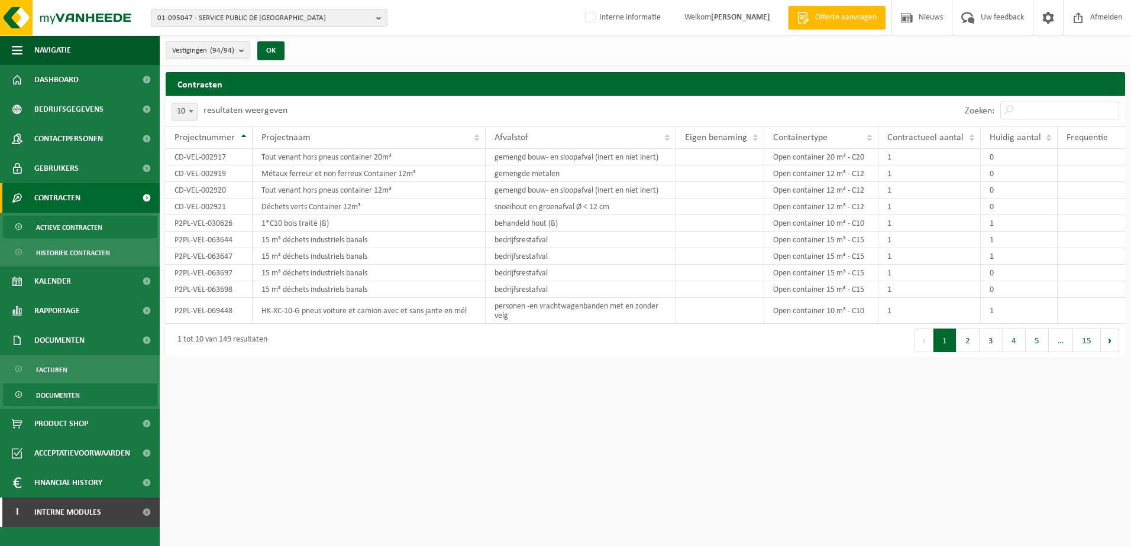
click at [57, 396] on span "Documenten" at bounding box center [58, 395] width 44 height 22
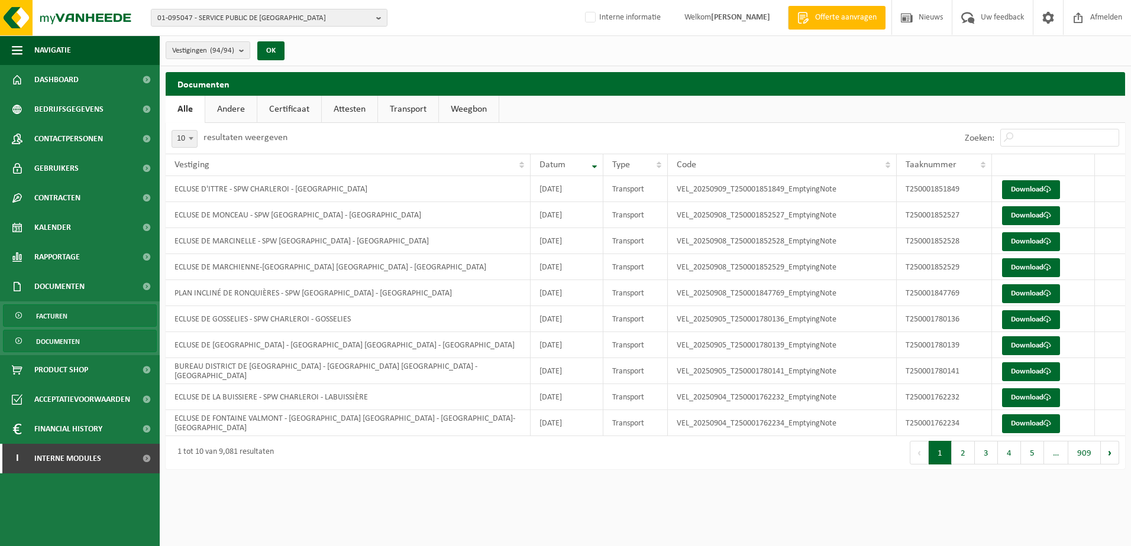
click at [55, 319] on span "Facturen" at bounding box center [51, 316] width 31 height 22
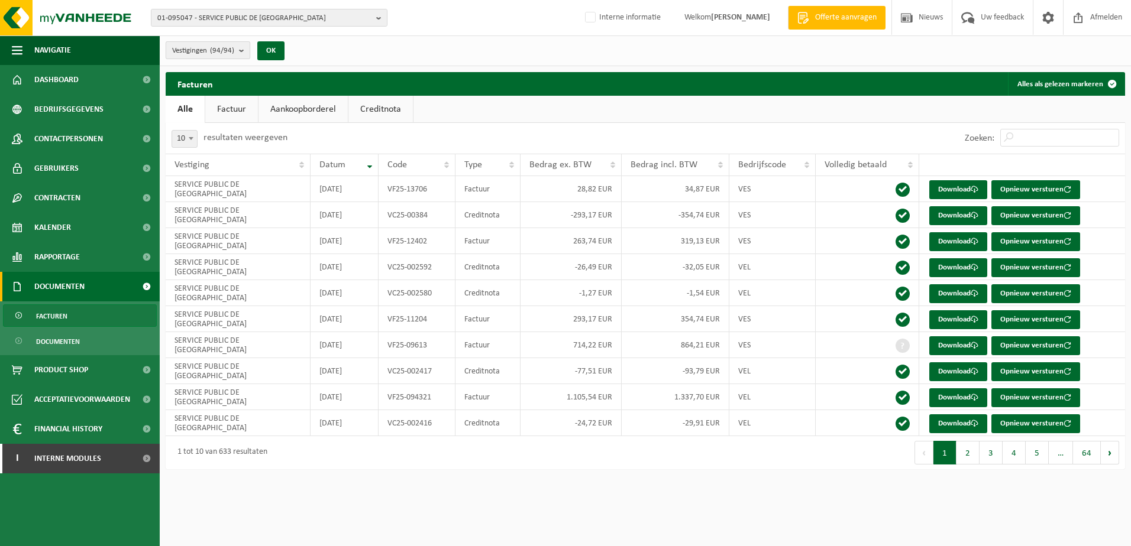
click at [244, 48] on b "submit" at bounding box center [244, 50] width 11 height 17
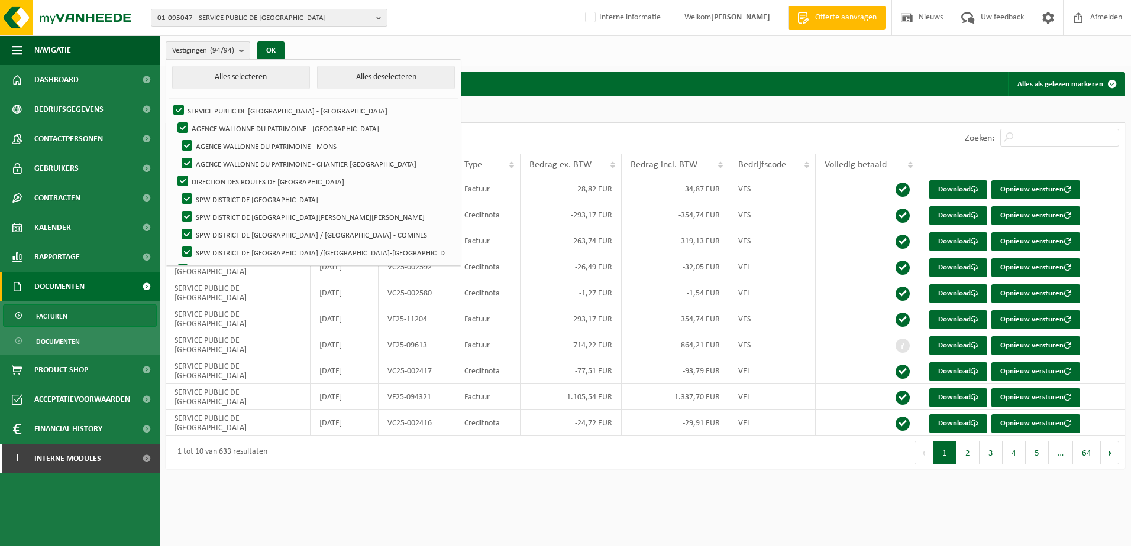
click at [433, 457] on div "1 tot 10 van 633 resultaten" at bounding box center [406, 452] width 480 height 33
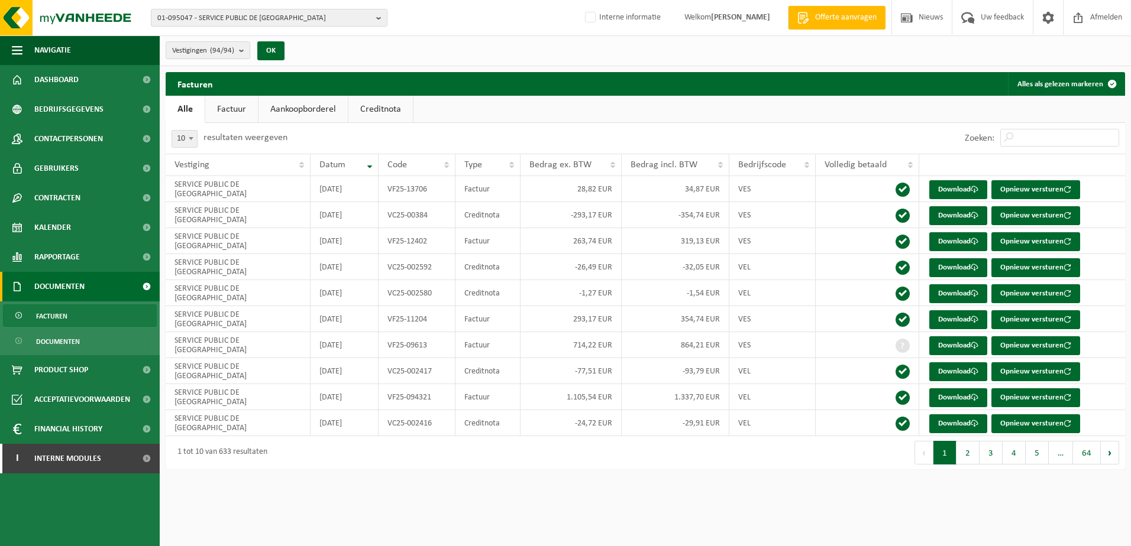
click at [53, 281] on span "Documenten" at bounding box center [59, 287] width 50 height 30
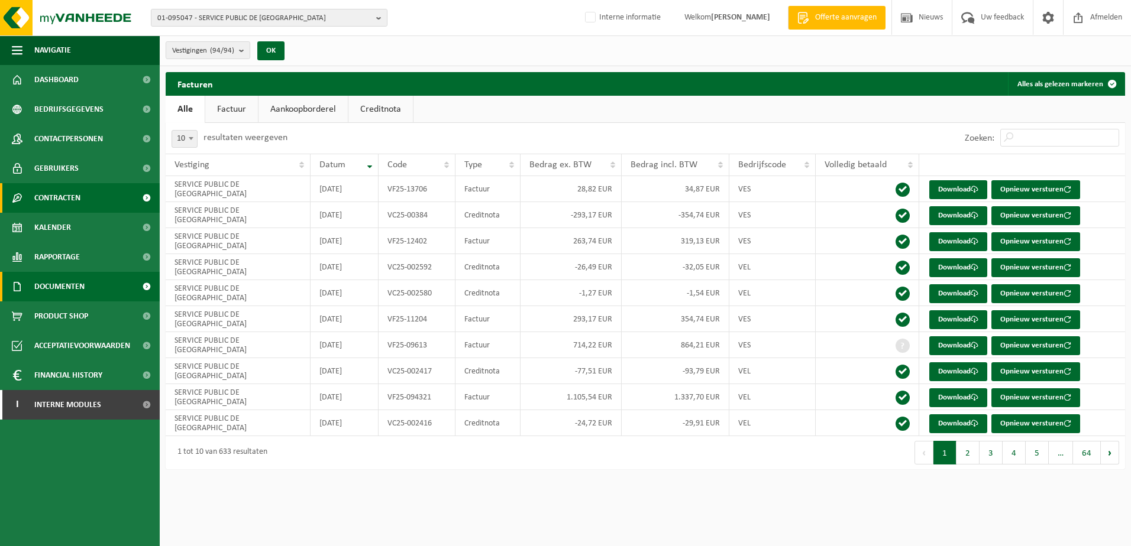
click at [65, 200] on span "Contracten" at bounding box center [57, 198] width 46 height 30
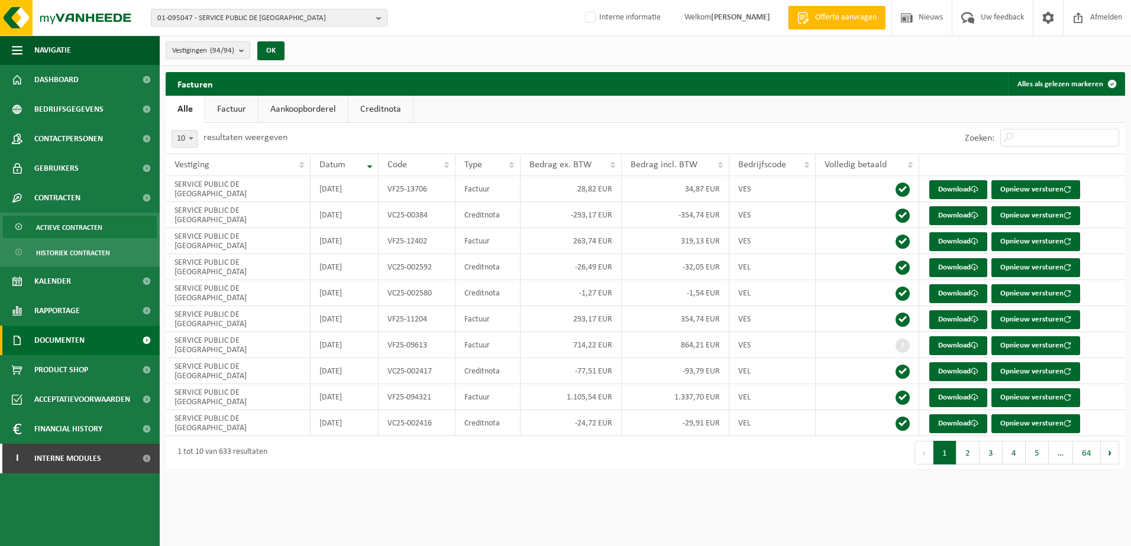
click at [66, 229] on span "Actieve contracten" at bounding box center [69, 227] width 66 height 22
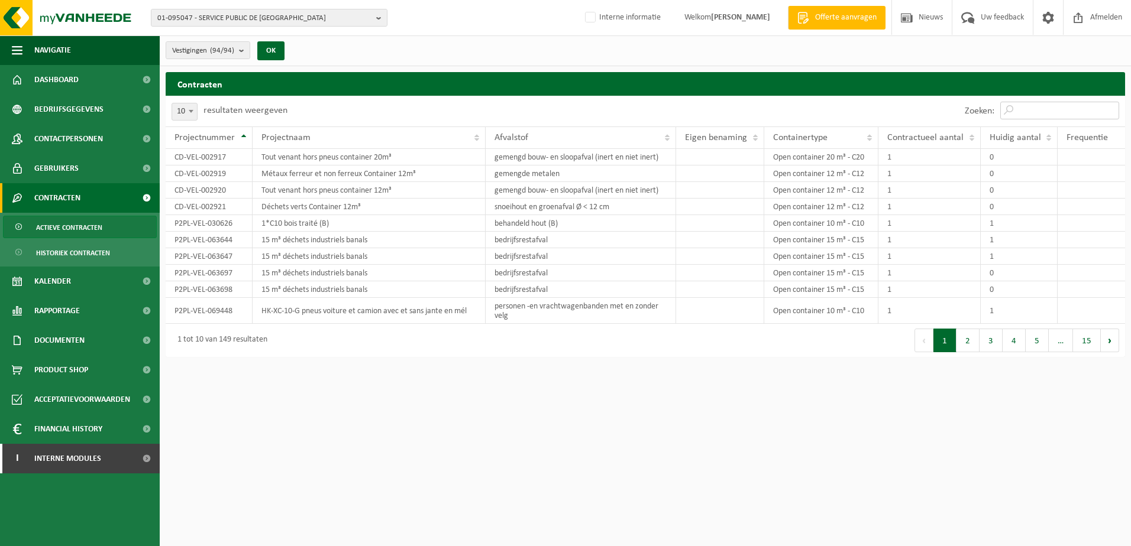
click at [1021, 112] on input "Zoeken:" at bounding box center [1059, 111] width 119 height 18
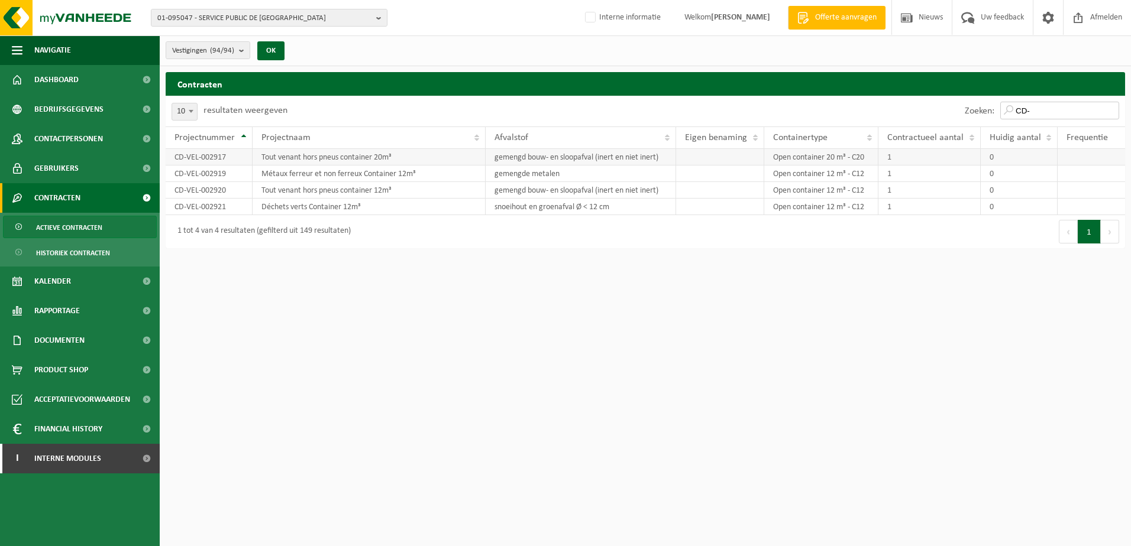
type input "CD-"
click at [211, 160] on td "CD-VEL-002917" at bounding box center [209, 157] width 87 height 17
drag, startPoint x: 230, startPoint y: 157, endPoint x: 220, endPoint y: 158, distance: 10.1
click at [220, 158] on td "CD-VEL-002917" at bounding box center [209, 157] width 87 height 17
drag, startPoint x: 220, startPoint y: 158, endPoint x: 228, endPoint y: 159, distance: 7.8
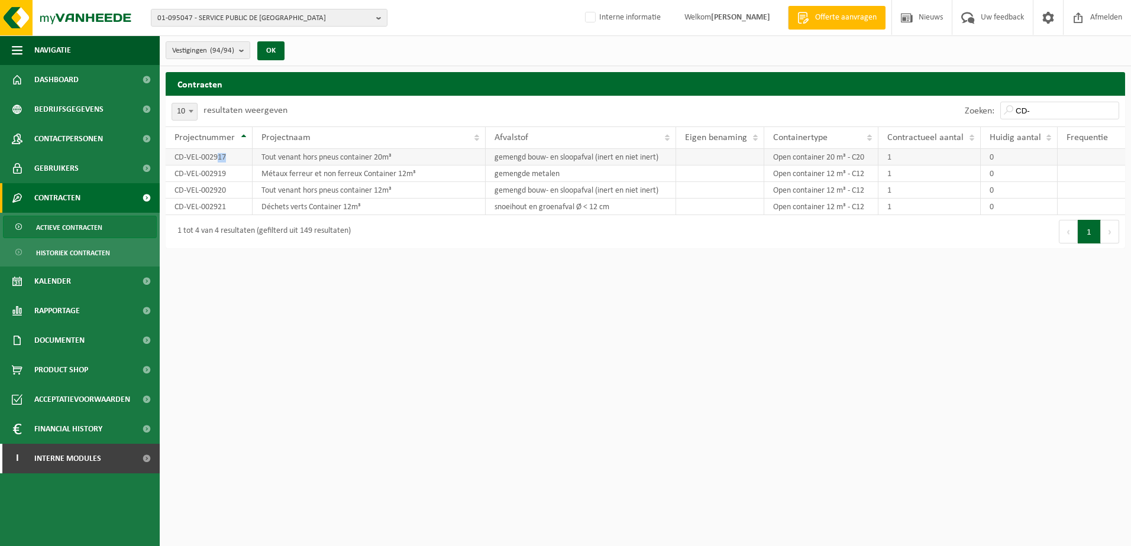
click at [228, 159] on td "CD-VEL-002917" at bounding box center [209, 157] width 87 height 17
click at [182, 173] on td "CD-VEL-002919" at bounding box center [209, 174] width 87 height 17
drag, startPoint x: 174, startPoint y: 173, endPoint x: 228, endPoint y: 174, distance: 53.2
click at [228, 174] on td "CD-VEL-002919" at bounding box center [209, 174] width 87 height 17
drag, startPoint x: 228, startPoint y: 174, endPoint x: 212, endPoint y: 175, distance: 16.0
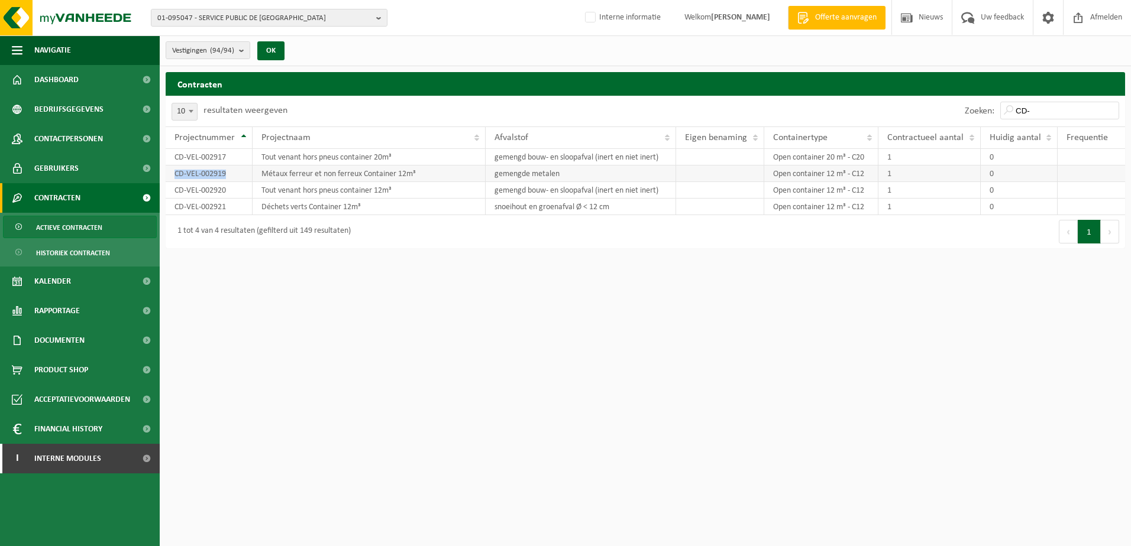
copy td "CD-VEL-002919"
click at [58, 342] on span "Documenten" at bounding box center [59, 341] width 50 height 30
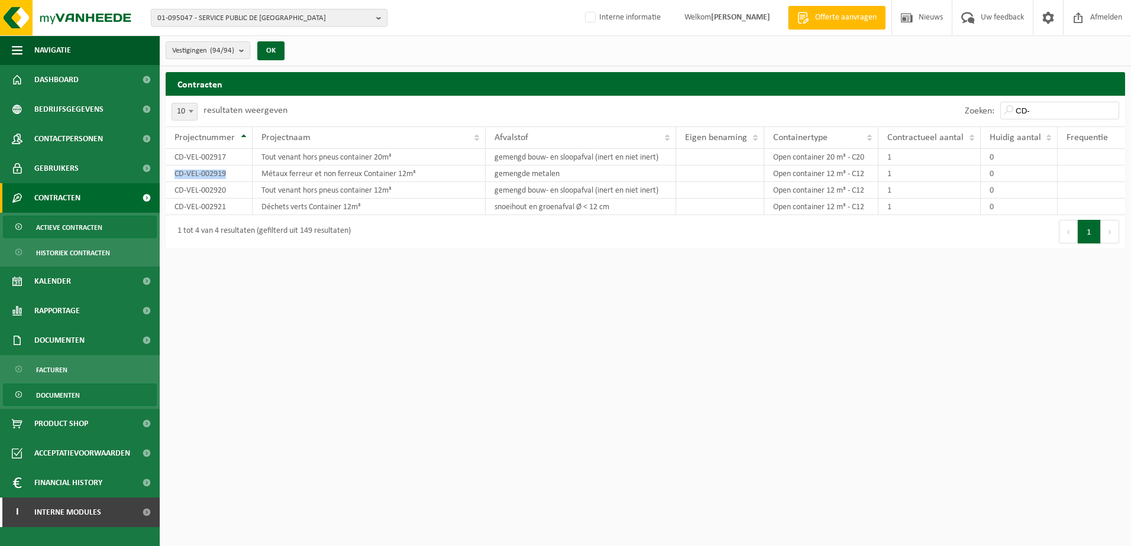
click at [67, 396] on span "Documenten" at bounding box center [58, 395] width 44 height 22
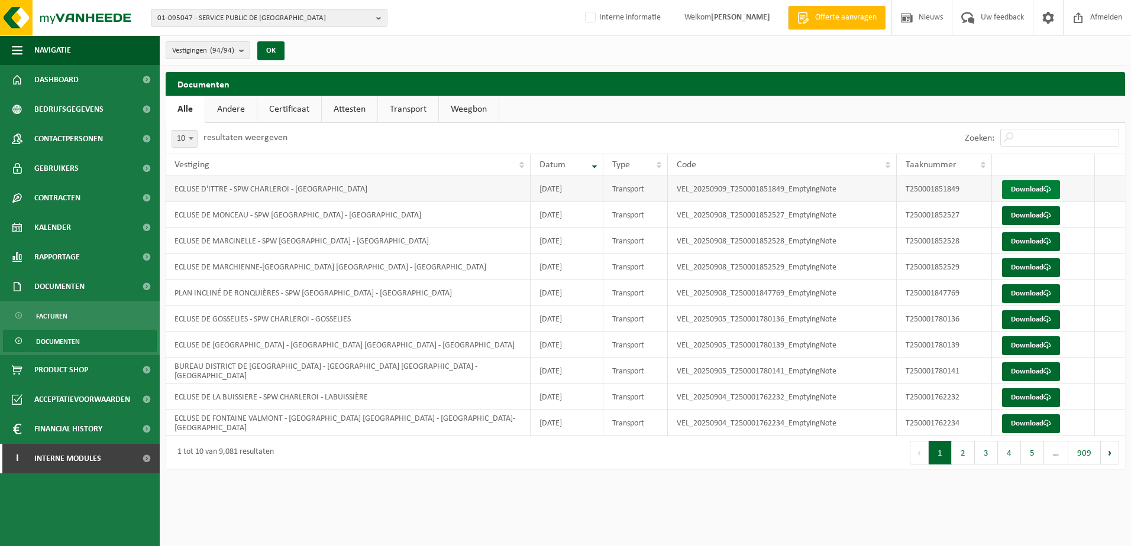
click at [1019, 189] on link "Download" at bounding box center [1031, 189] width 58 height 19
click at [458, 106] on link "Weegbon" at bounding box center [469, 109] width 60 height 27
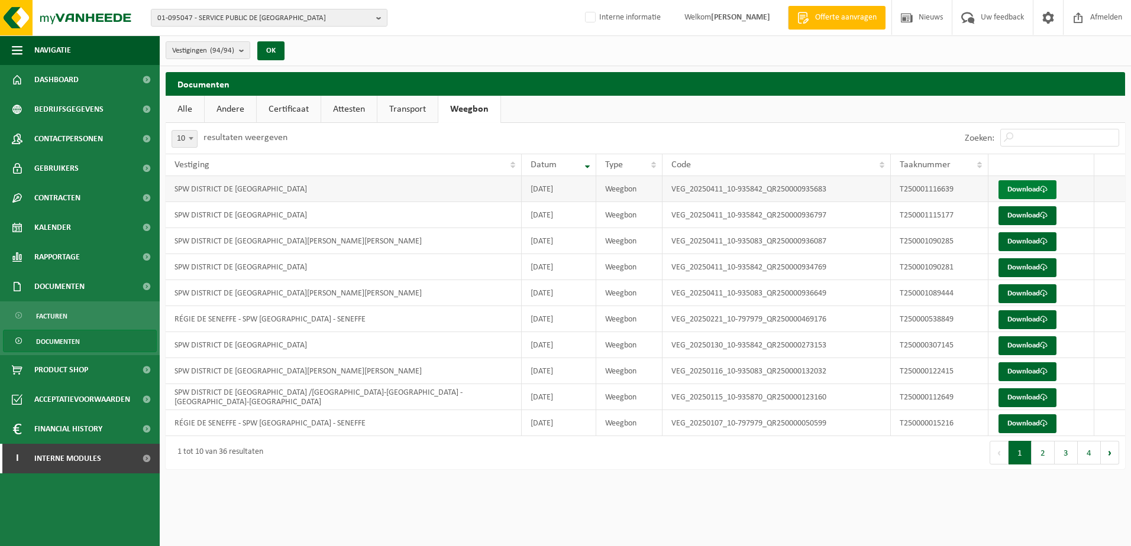
click at [1017, 186] on link "Download" at bounding box center [1027, 189] width 58 height 19
